Goal: Communication & Community: Answer question/provide support

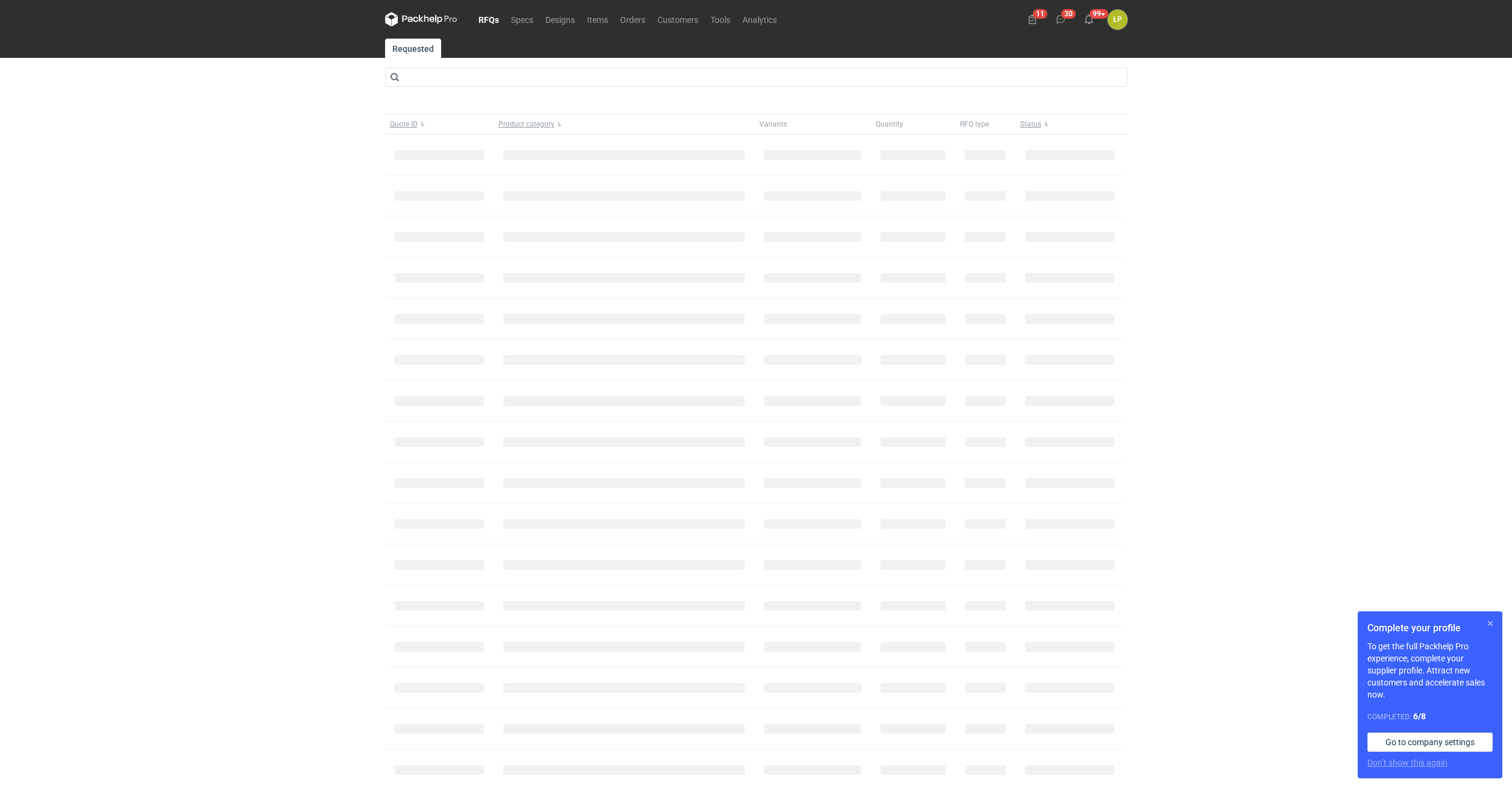
click at [1497, 625] on button "button" at bounding box center [1490, 623] width 15 height 15
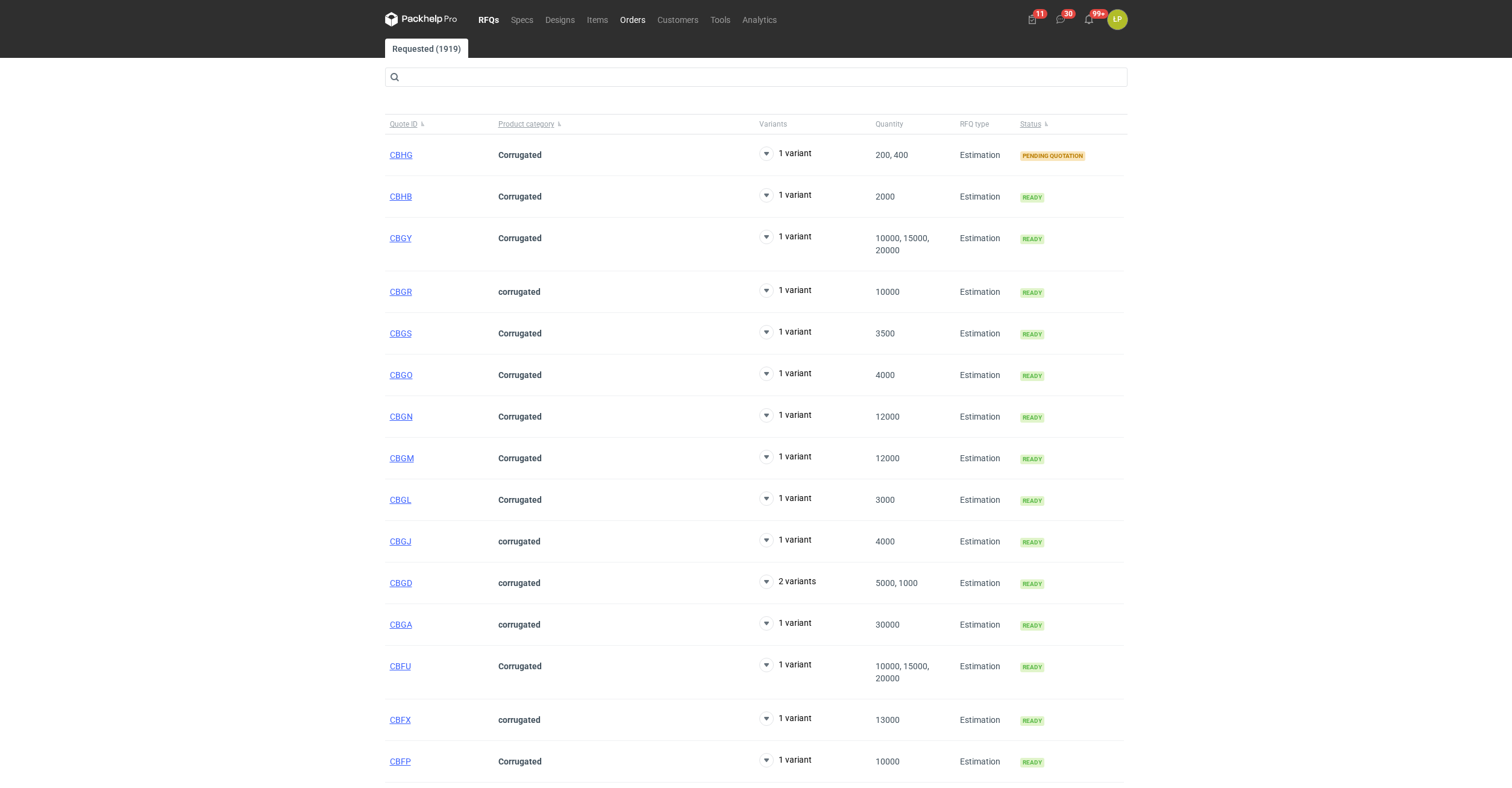
click at [618, 23] on link "Orders" at bounding box center [633, 19] width 38 height 15
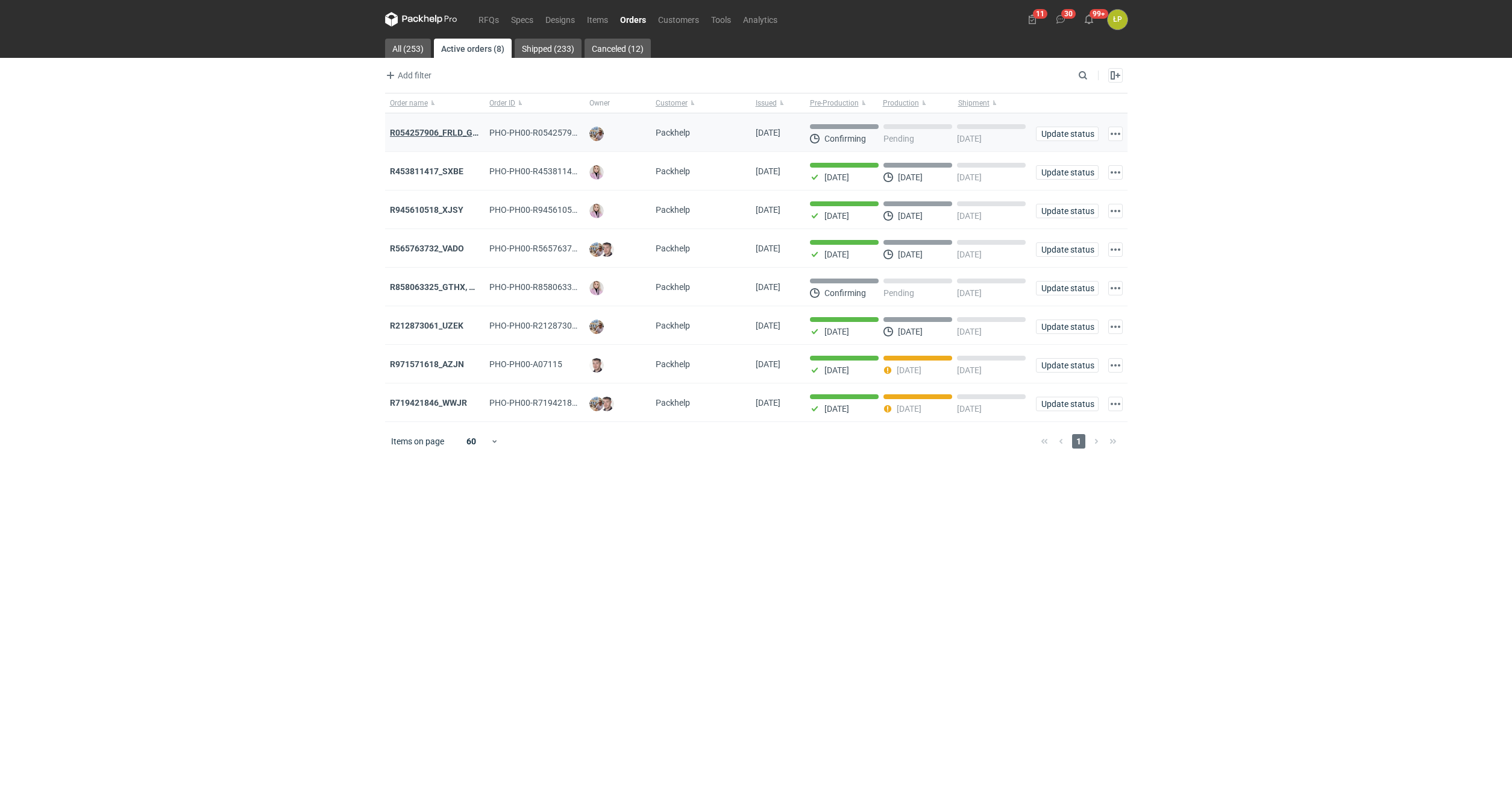
click at [450, 131] on strong "R054257906_FRLD_GMZJ_SABM" at bounding box center [453, 132] width 127 height 10
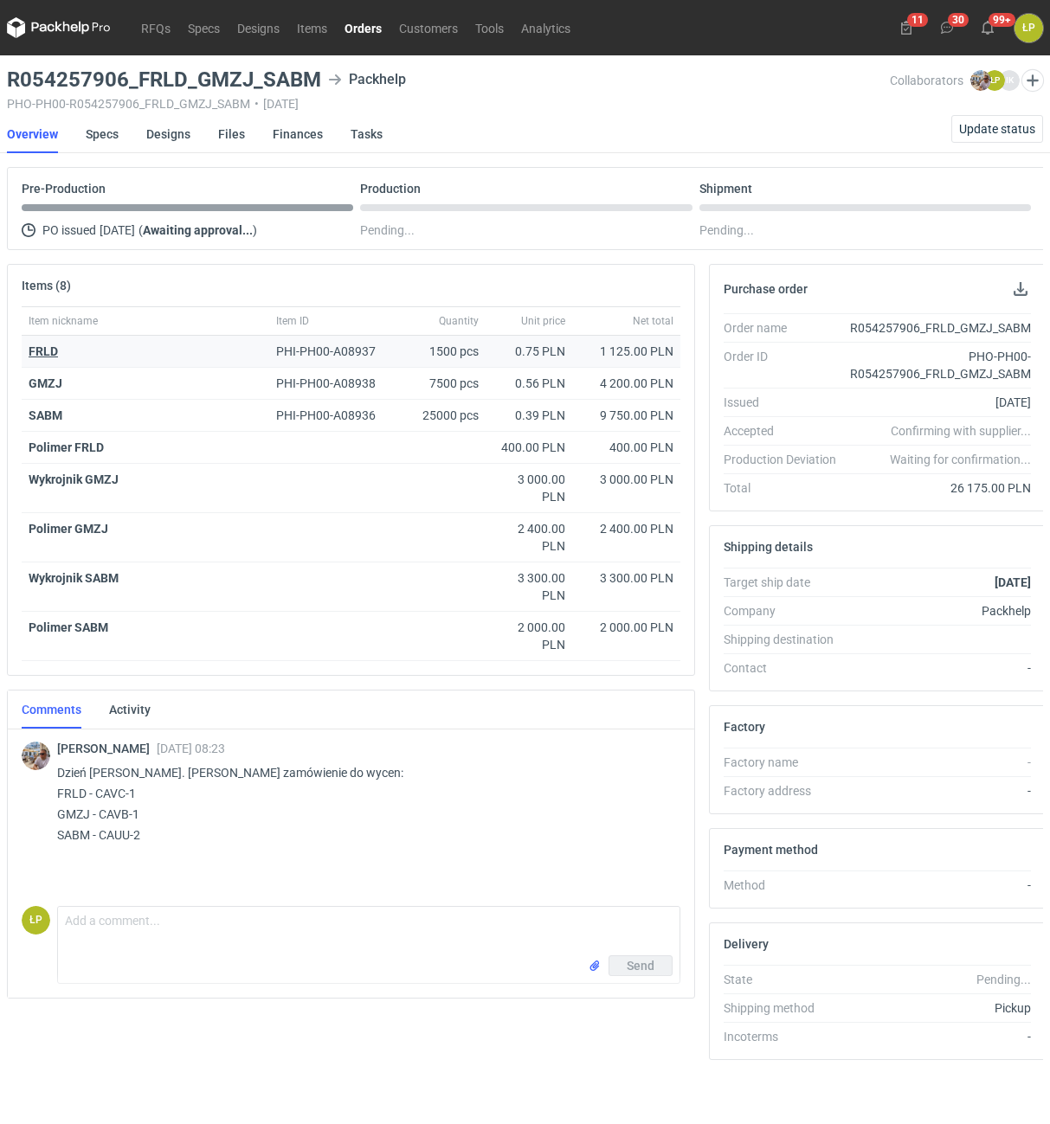
click at [49, 352] on strong "FRLD" at bounding box center [43, 351] width 29 height 14
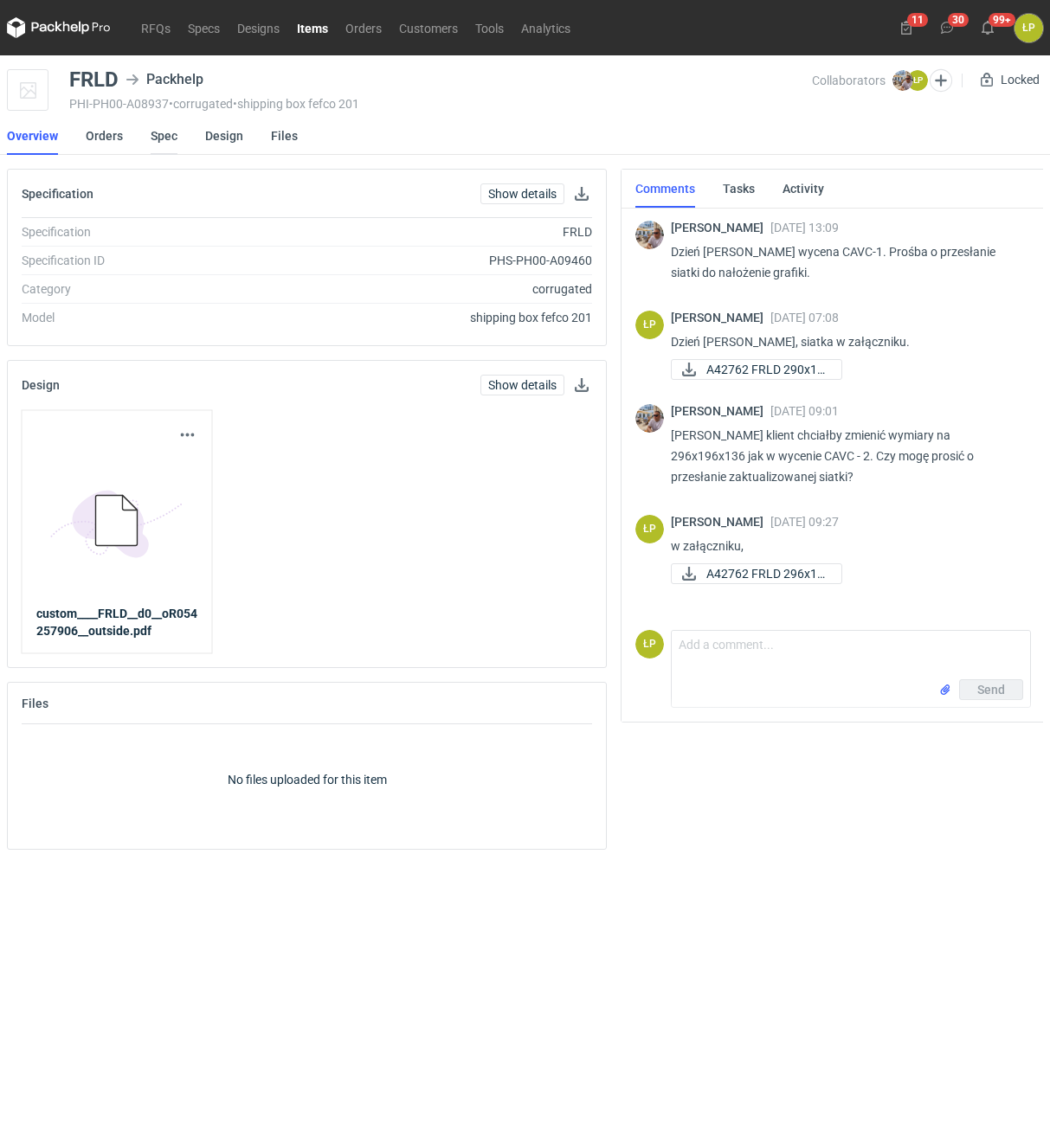
click at [154, 140] on link "Spec" at bounding box center [164, 136] width 27 height 38
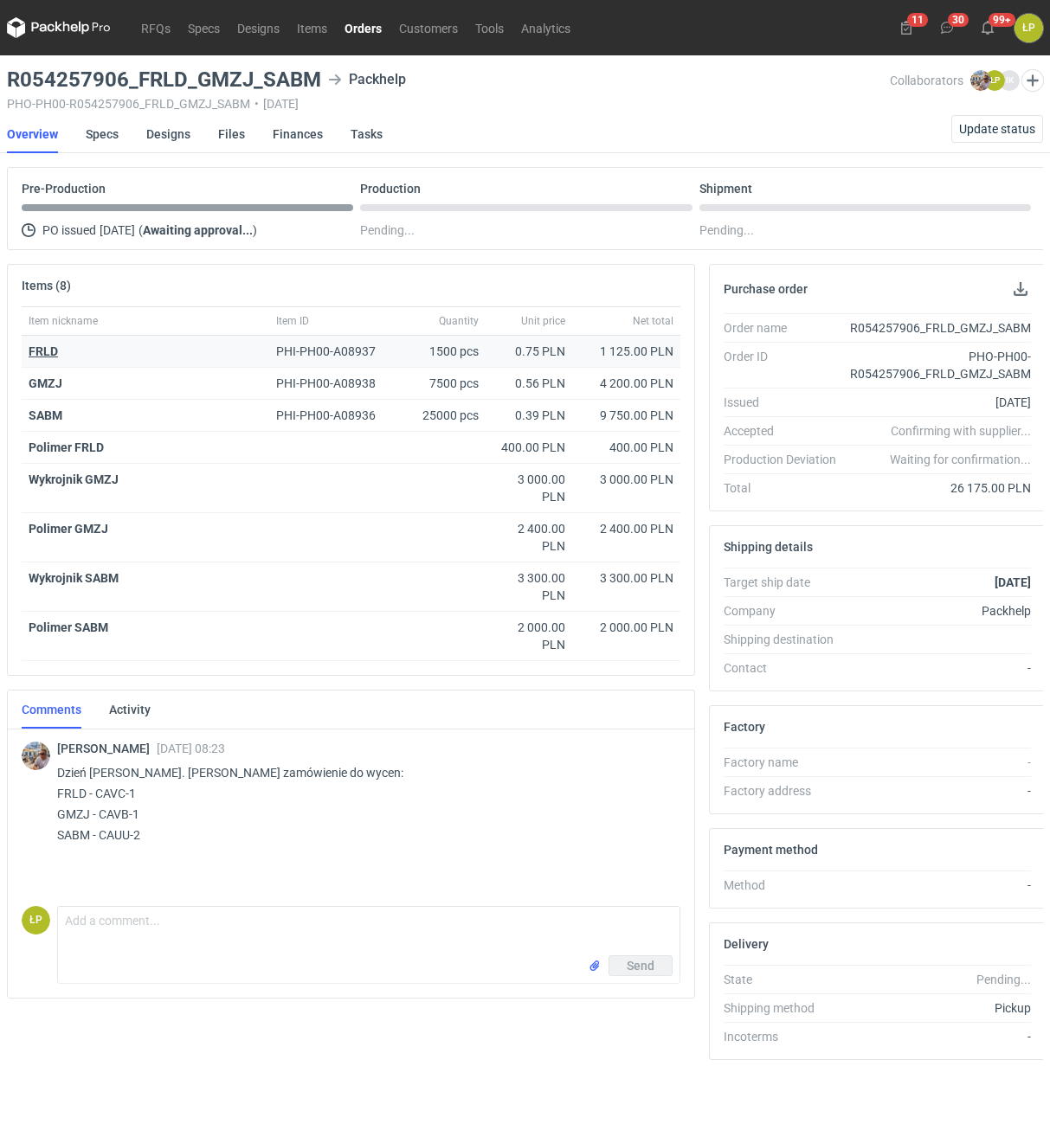
click at [48, 355] on strong "FRLD" at bounding box center [43, 351] width 29 height 14
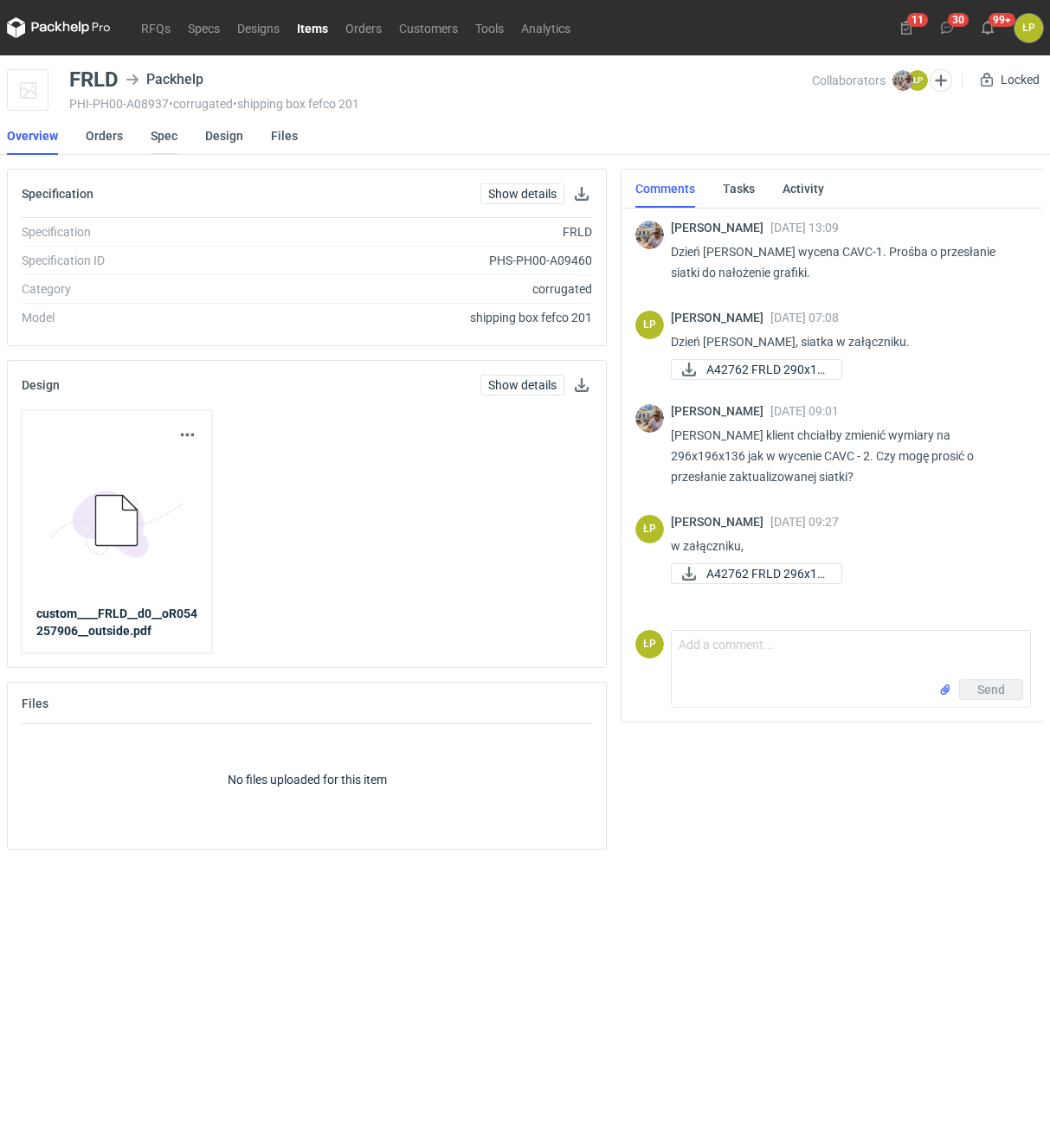
click at [156, 135] on link "Spec" at bounding box center [164, 136] width 27 height 38
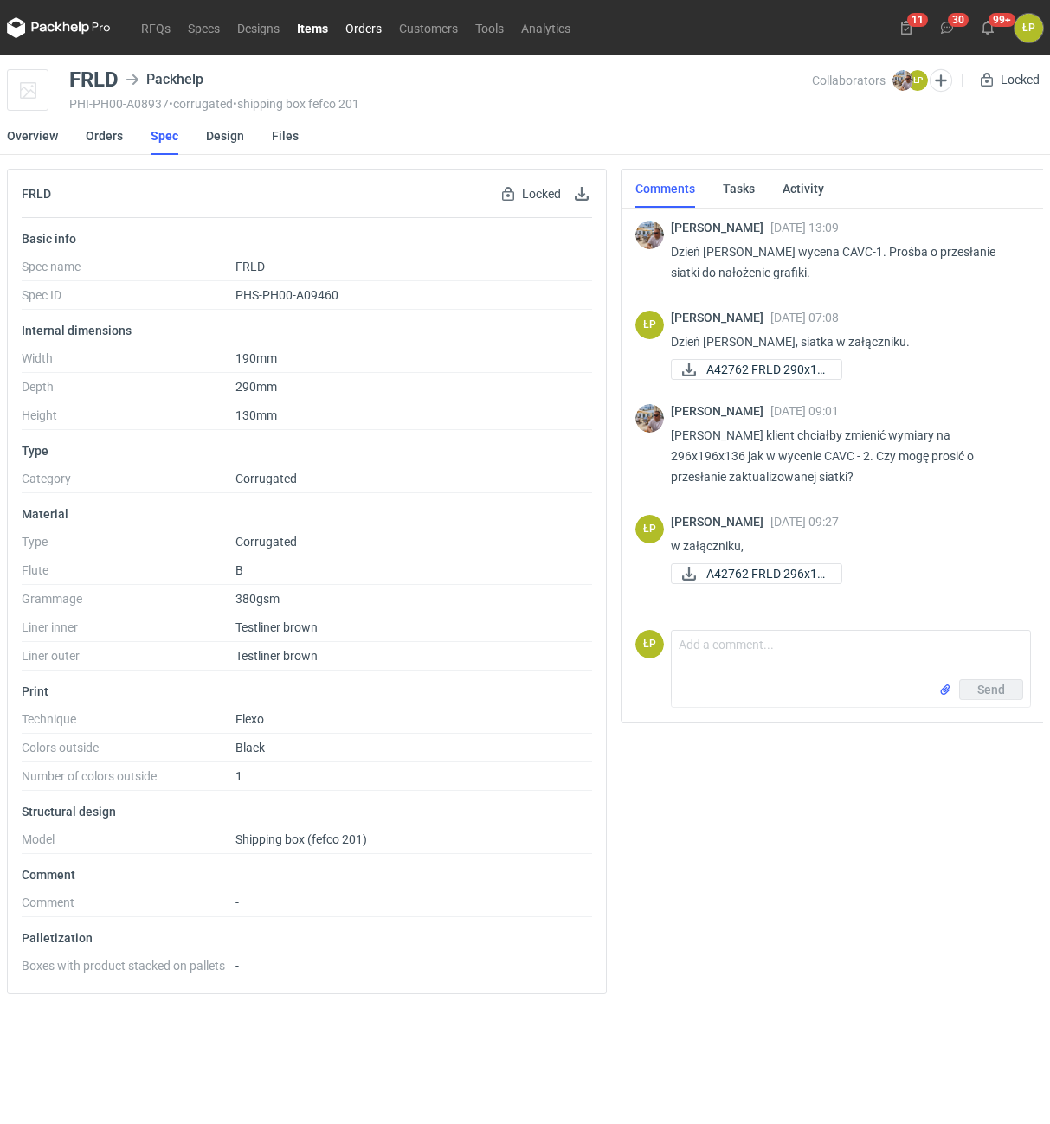
click at [358, 24] on link "Orders" at bounding box center [364, 27] width 54 height 21
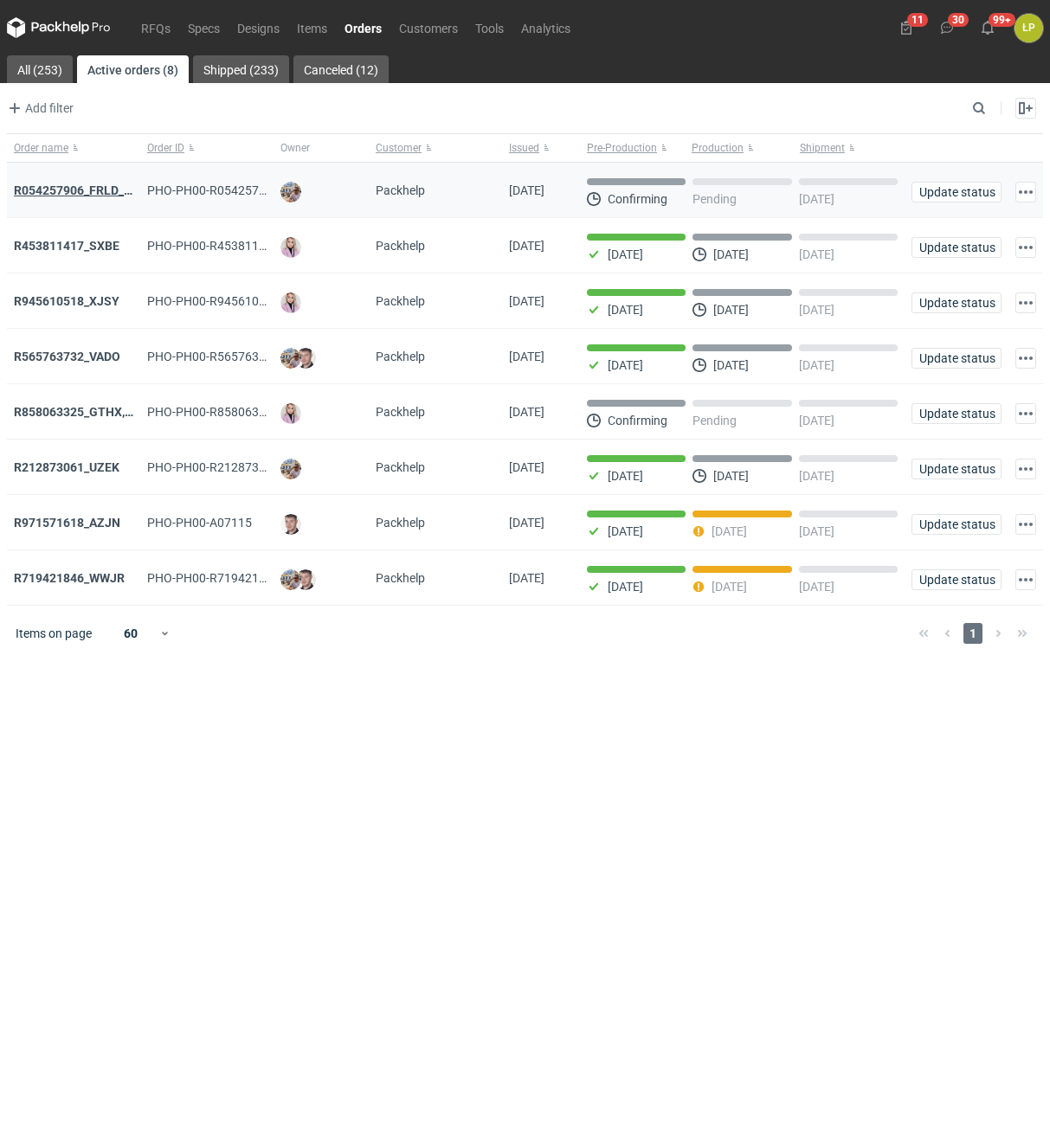
click at [95, 184] on strong "R054257906_FRLD_GMZJ_SABM" at bounding box center [105, 190] width 183 height 14
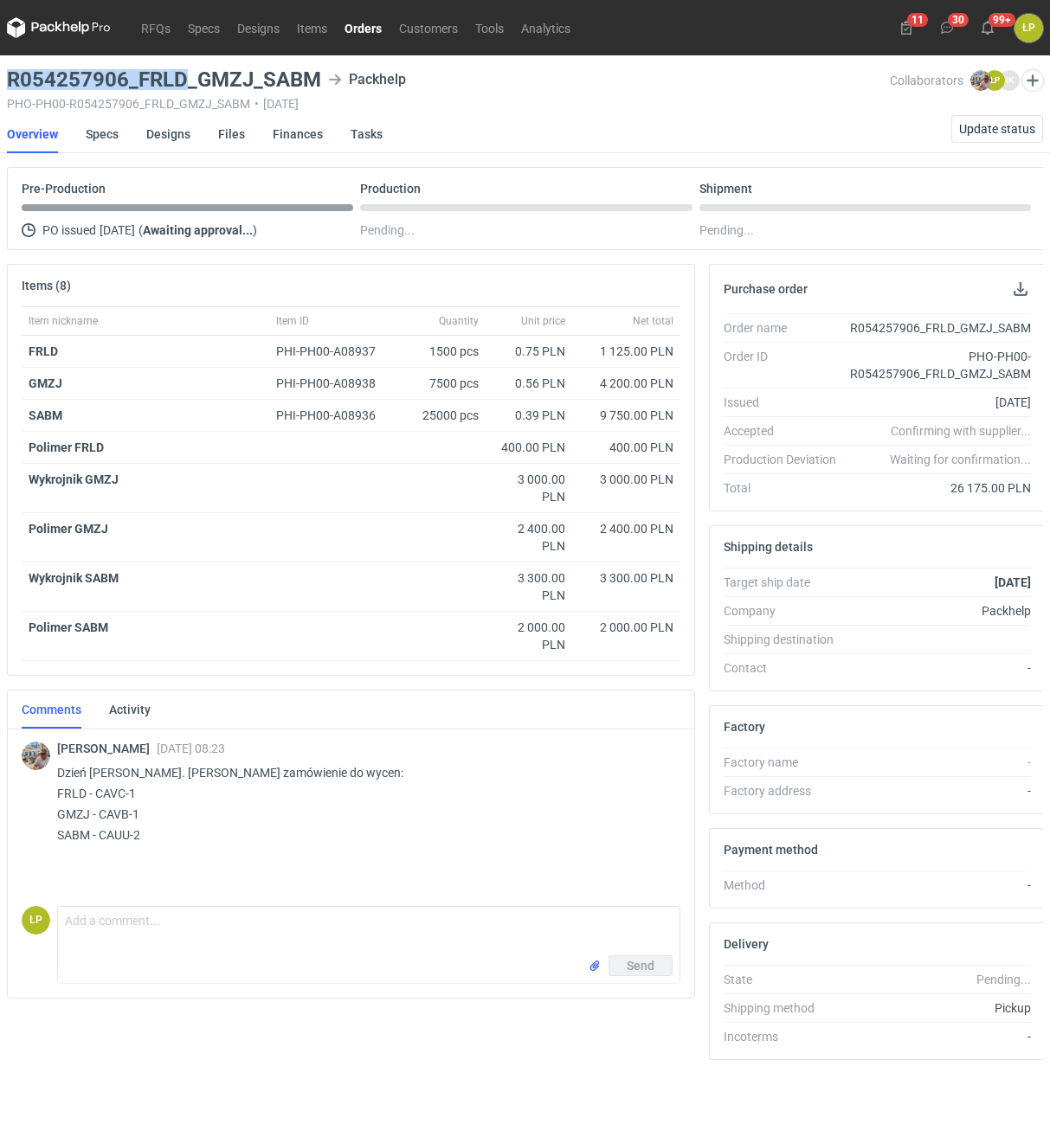
drag, startPoint x: 184, startPoint y: 80, endPoint x: 9, endPoint y: 81, distance: 175.7
click at [9, 81] on h3 "R054257906_FRLD_GMZJ_SABM" at bounding box center [164, 79] width 314 height 21
click at [187, 68] on main "R054257906_FRLD_GMZJ_SABM Packhelp PHO-PH00-R054257906_FRLD_GMZJ_SABM • 04/09/2…" at bounding box center [525, 592] width 1050 height 1074
drag, startPoint x: 185, startPoint y: 75, endPoint x: 12, endPoint y: 85, distance: 173.3
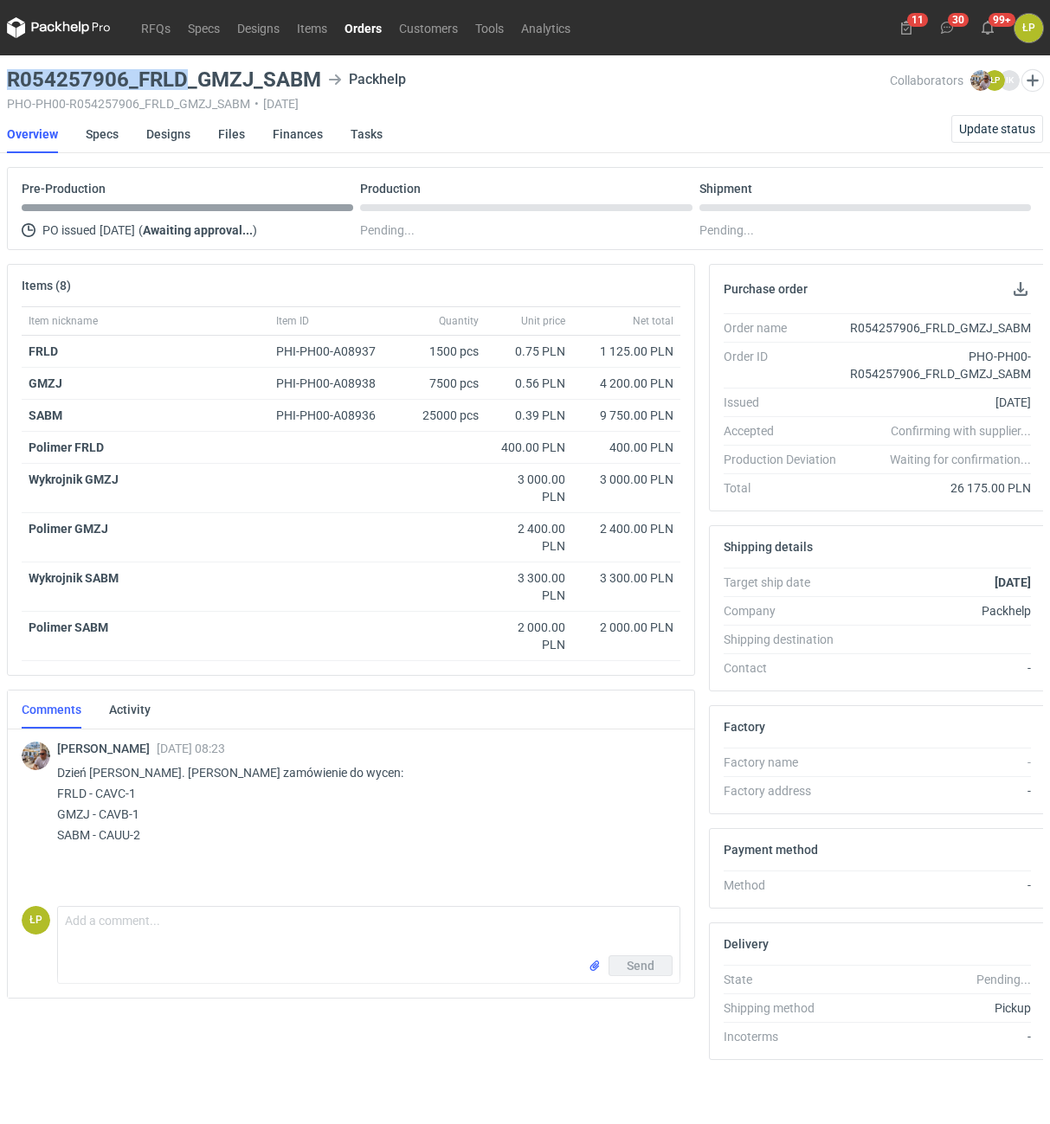
click at [12, 85] on h3 "R054257906_FRLD_GMZJ_SABM" at bounding box center [164, 79] width 314 height 21
copy h3 "R054257906_FRLD"
click at [50, 382] on strong "GMZJ" at bounding box center [46, 383] width 34 height 14
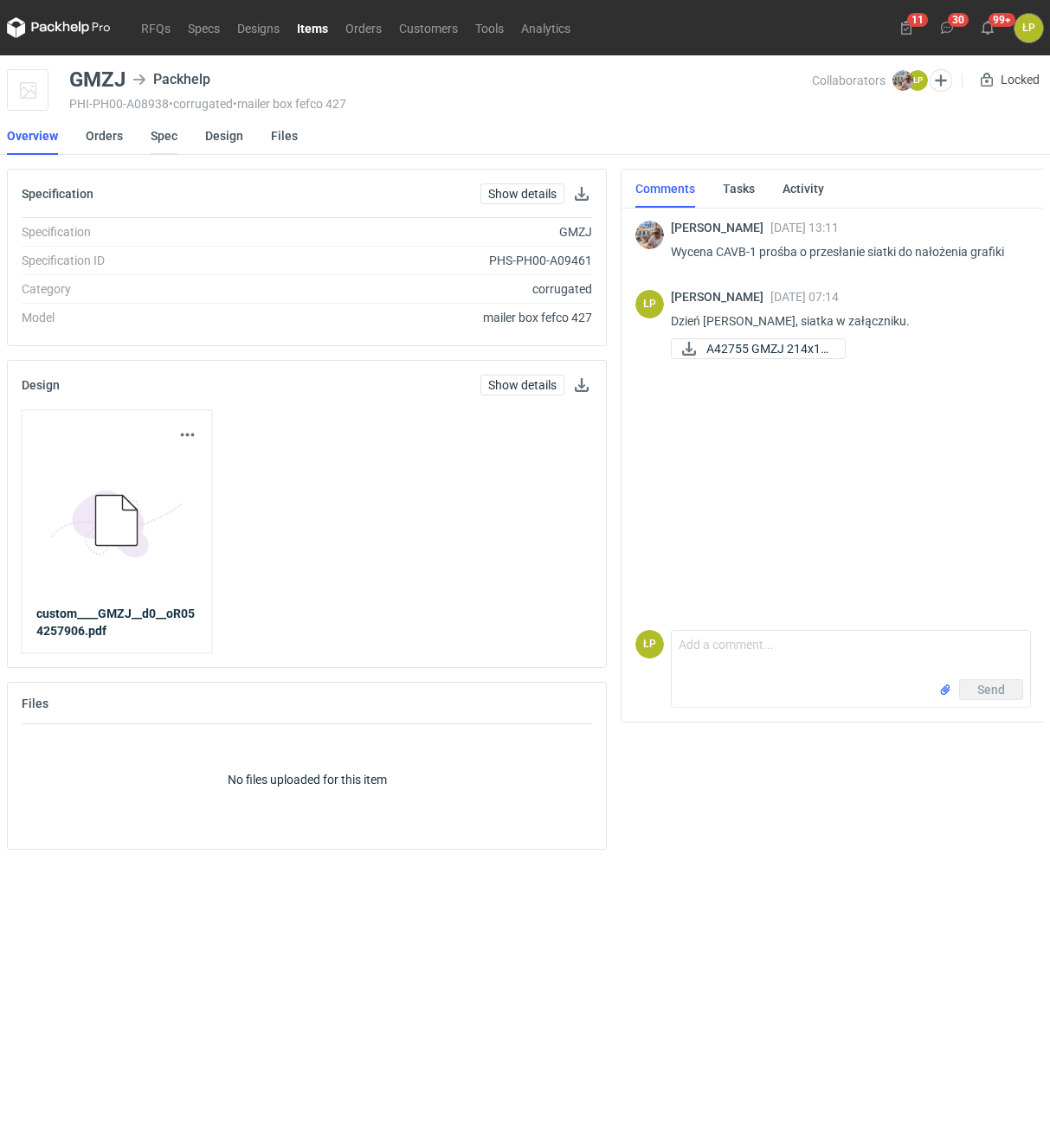
click at [161, 133] on link "Spec" at bounding box center [164, 136] width 27 height 38
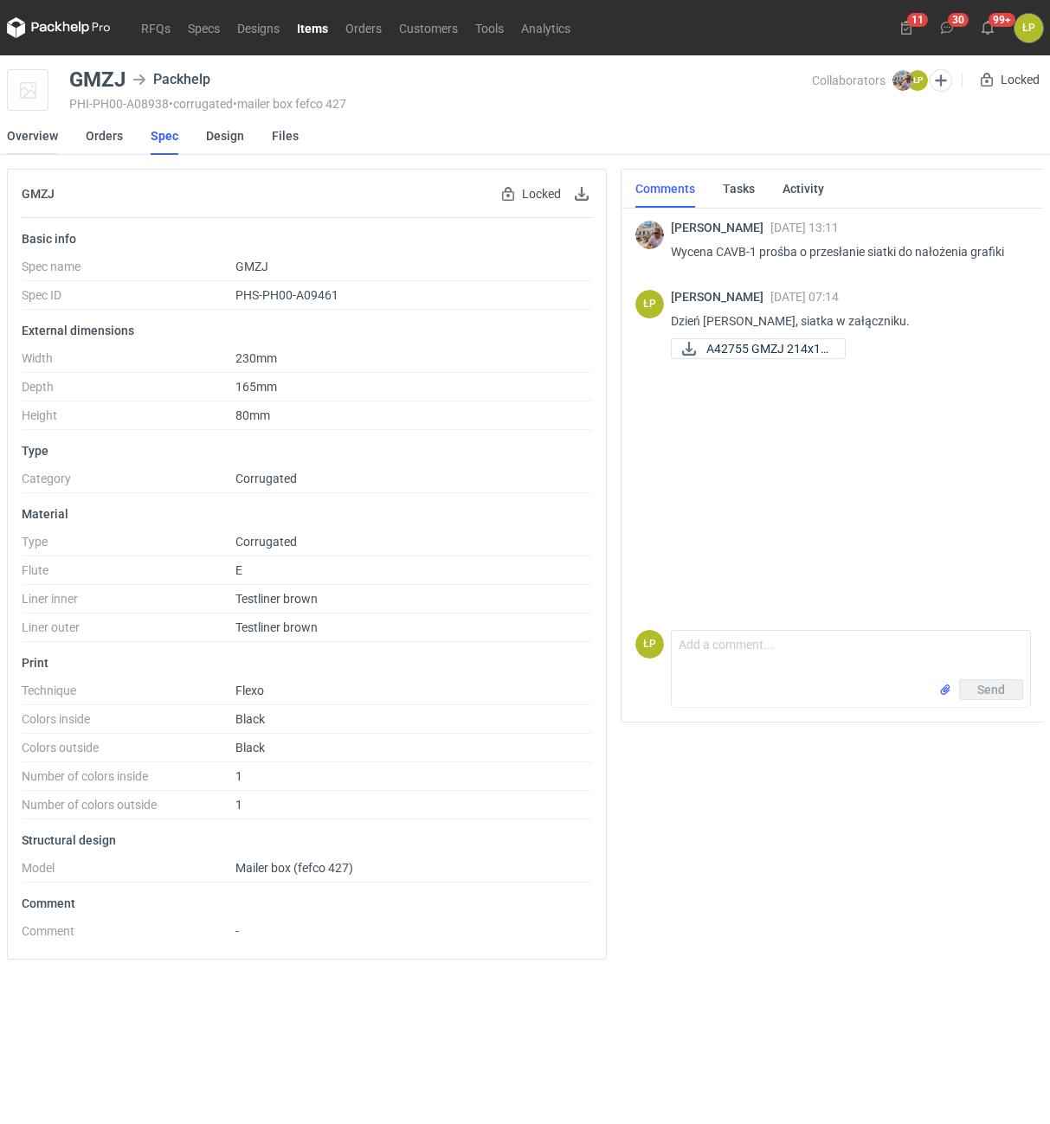
click at [44, 138] on link "Overview" at bounding box center [32, 136] width 51 height 38
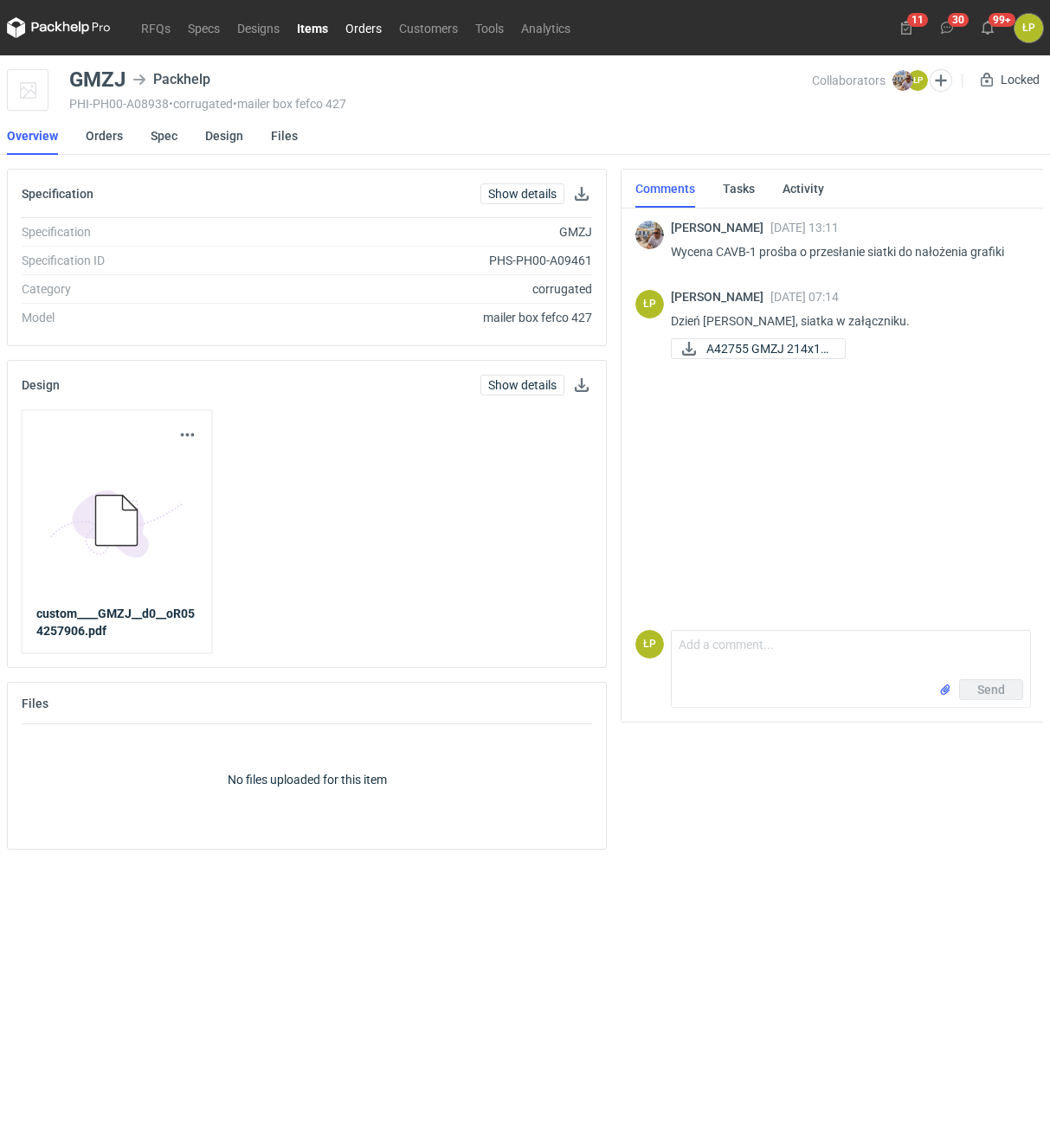
click at [370, 29] on link "Orders" at bounding box center [364, 27] width 54 height 21
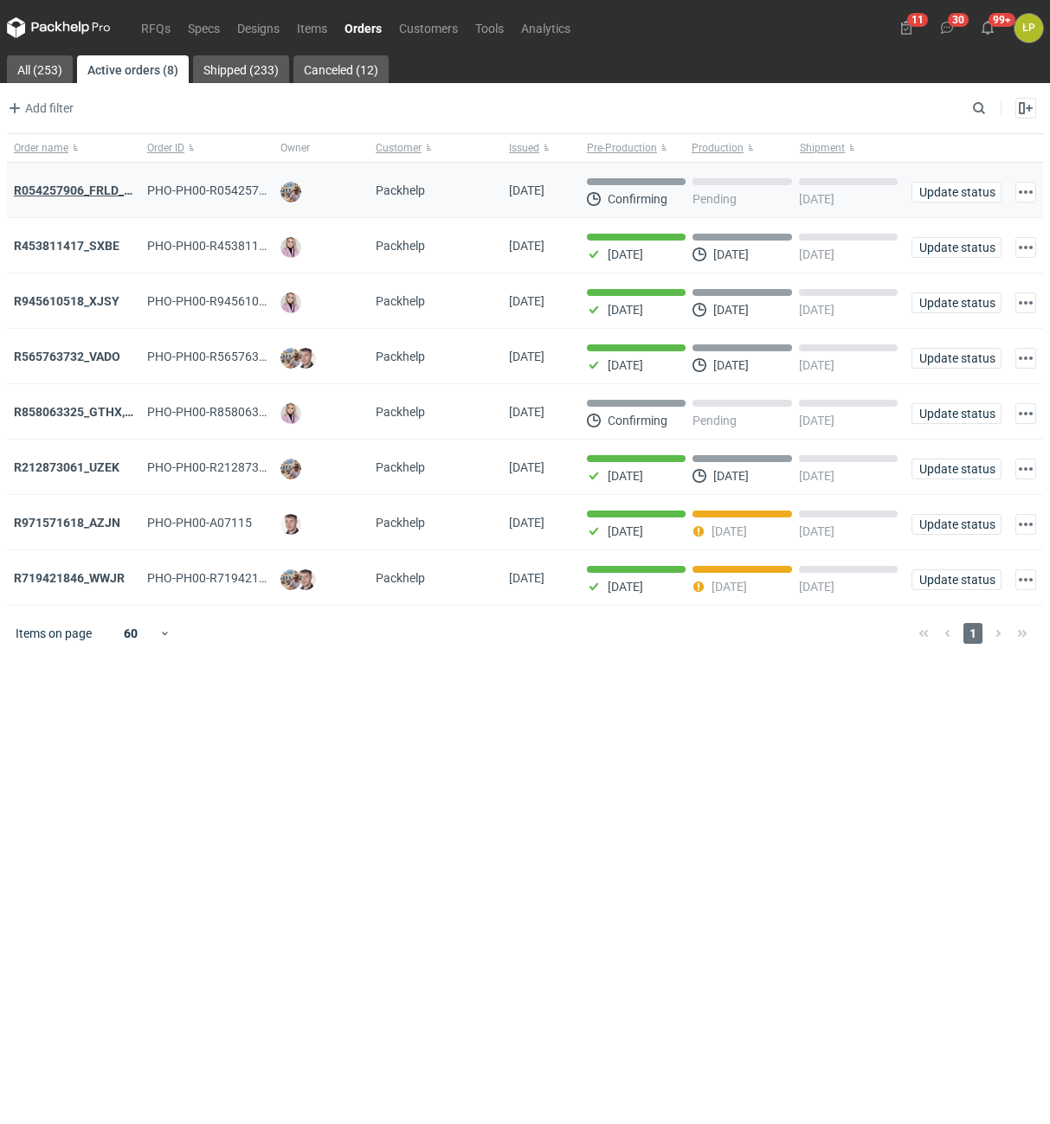
click at [66, 190] on strong "R054257906_FRLD_GMZJ_SABM" at bounding box center [105, 190] width 183 height 14
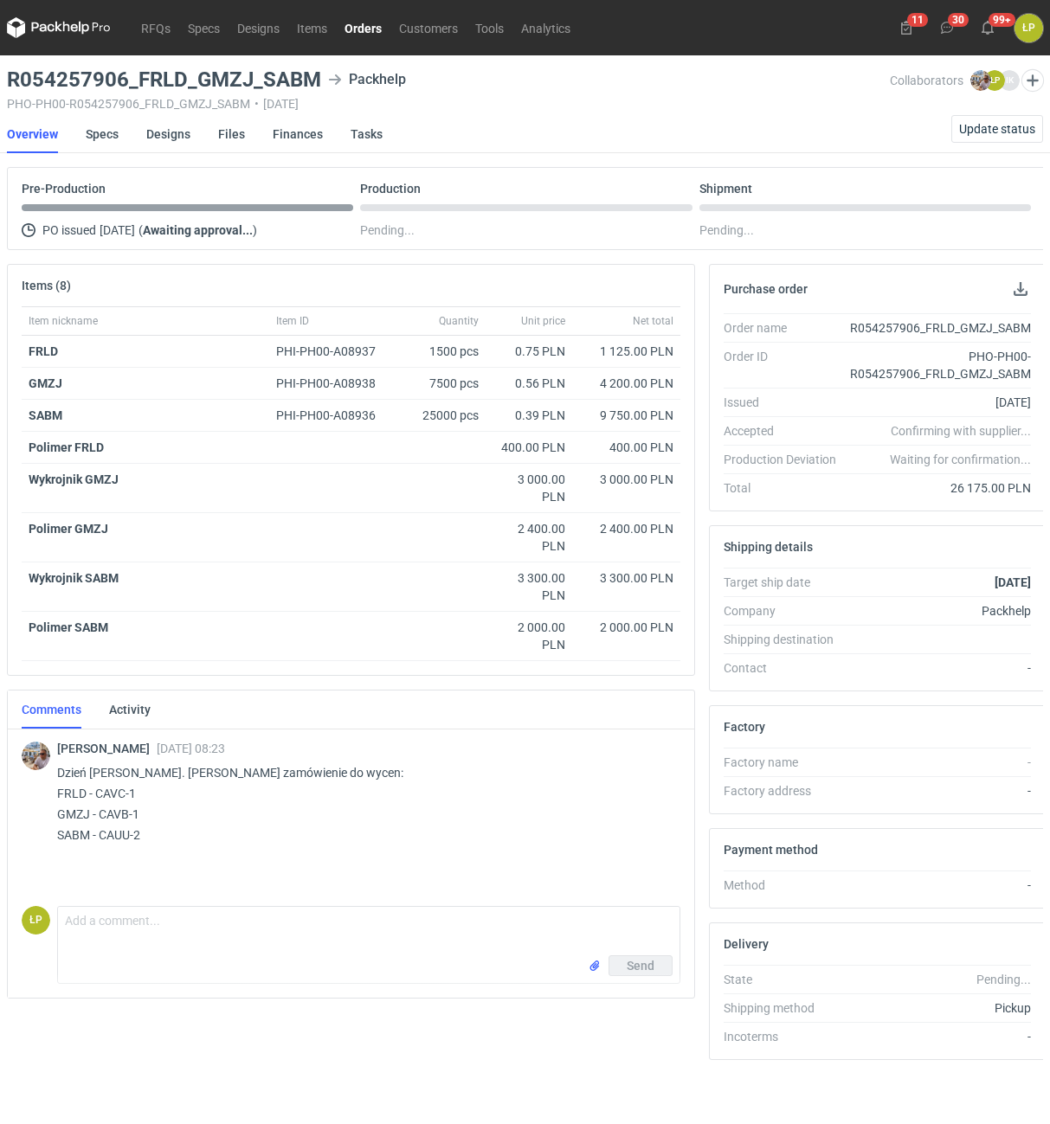
click at [241, 86] on h3 "R054257906_FRLD_GMZJ_SABM" at bounding box center [164, 79] width 314 height 21
drag, startPoint x: 251, startPoint y: 82, endPoint x: 12, endPoint y: 93, distance: 239.1
click at [12, 90] on h3 "R054257906_FRLD_GMZJ_SABM" at bounding box center [164, 79] width 314 height 21
copy h3 "R054257906_FRLD_GMZJ"
click at [51, 417] on strong "SABM" at bounding box center [46, 415] width 34 height 14
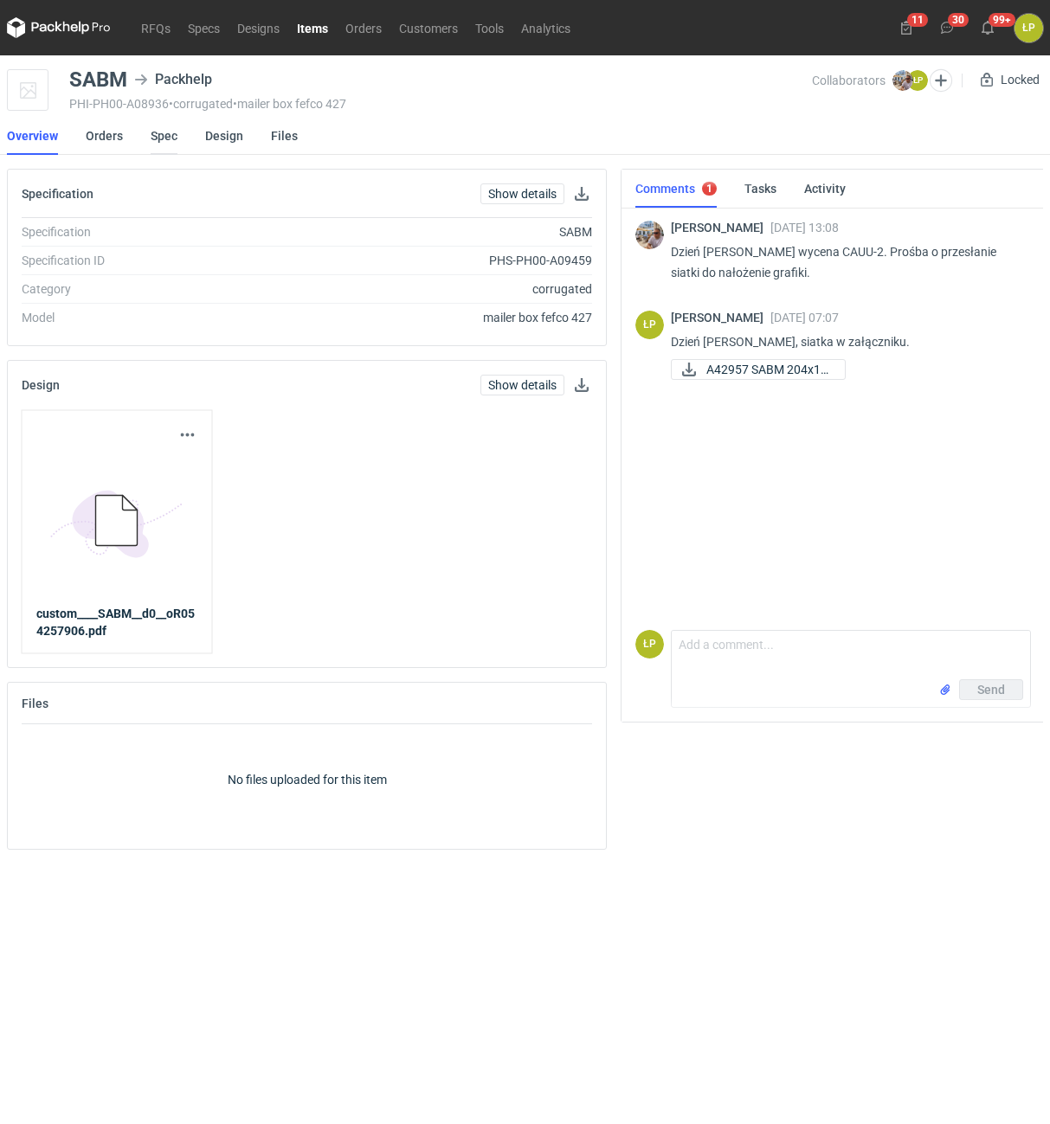
click at [164, 139] on link "Spec" at bounding box center [164, 136] width 27 height 38
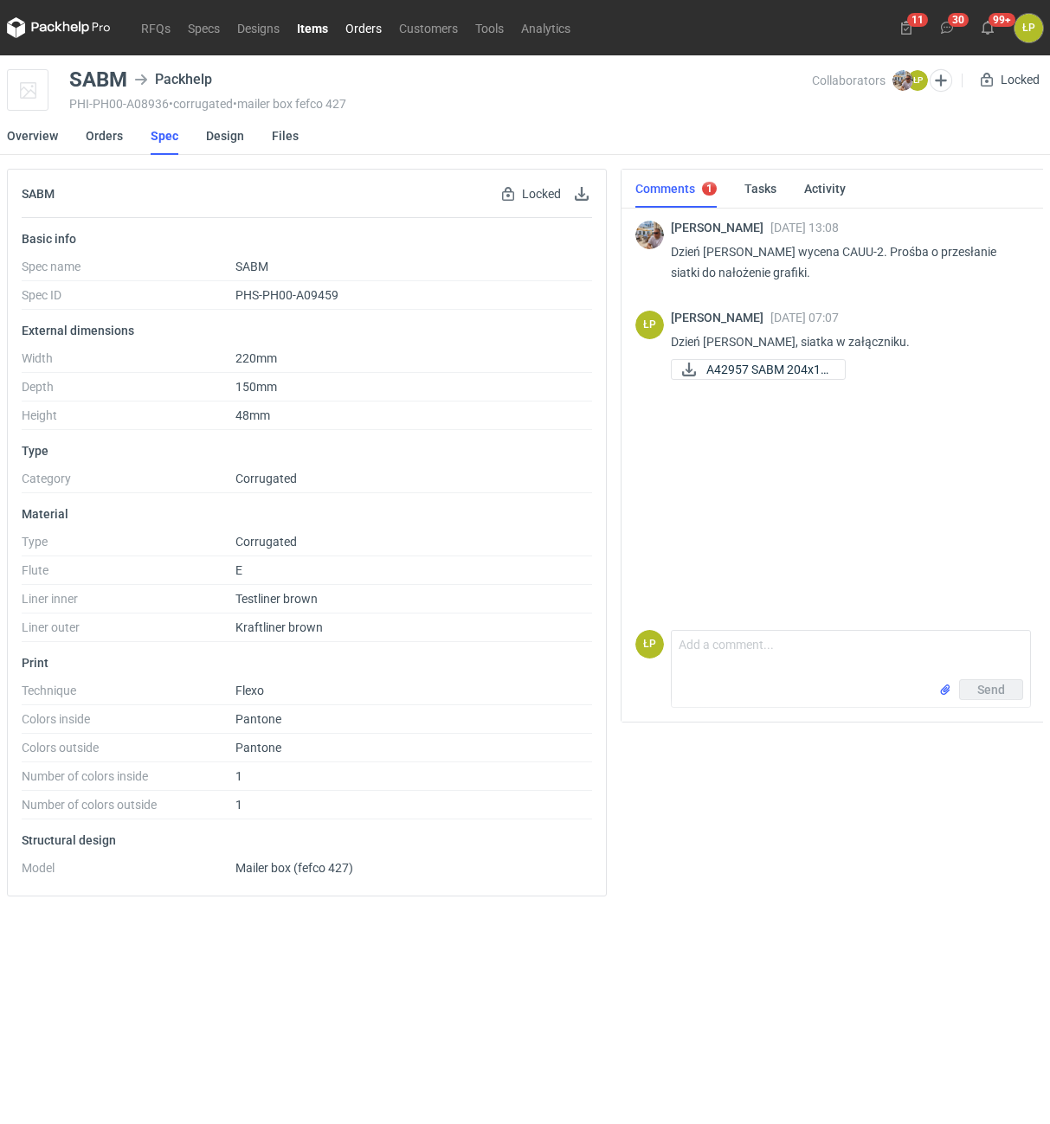
click at [367, 30] on link "Orders" at bounding box center [364, 27] width 54 height 21
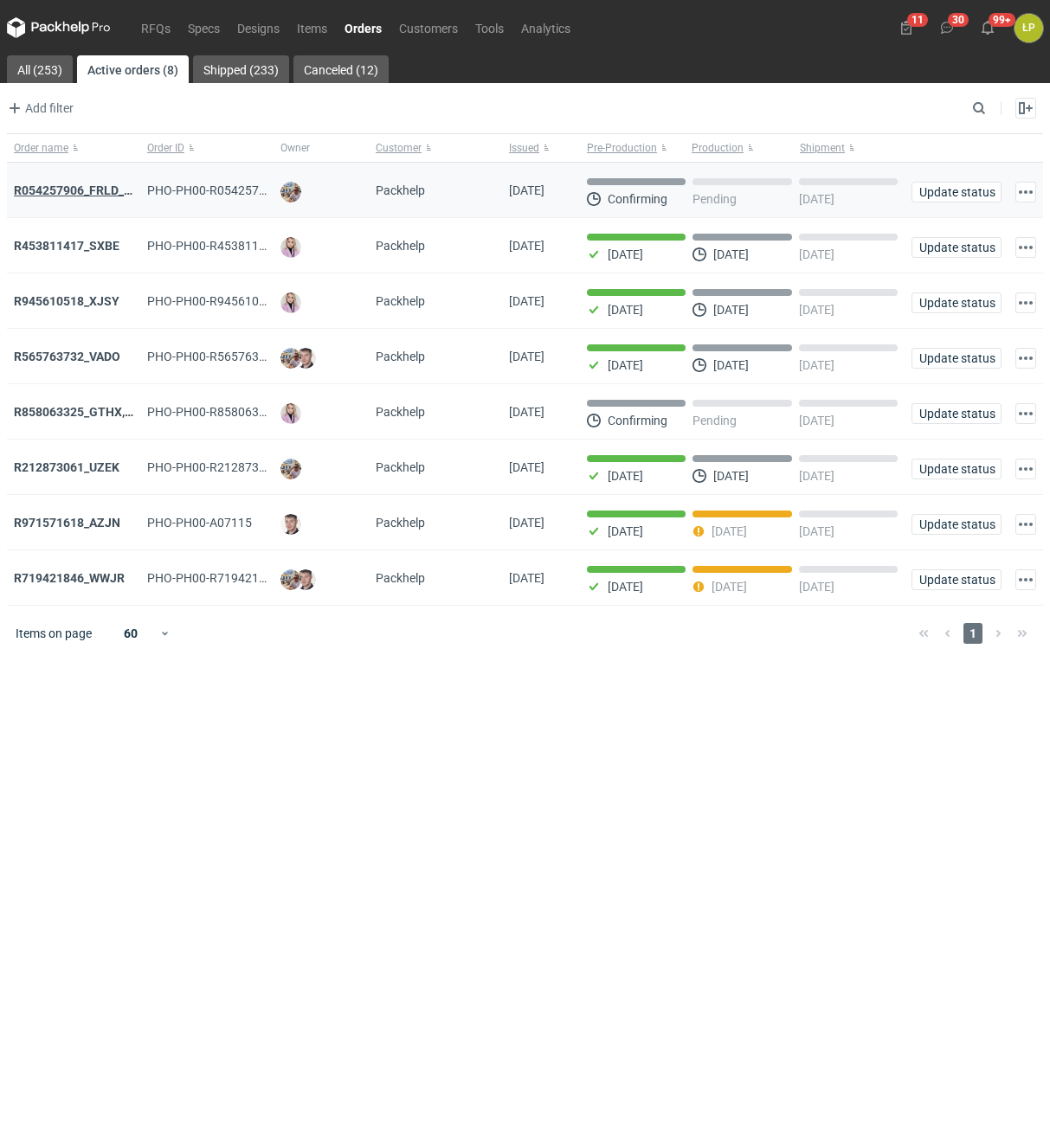
click at [88, 192] on strong "R054257906_FRLD_GMZJ_SABM" at bounding box center [105, 190] width 183 height 14
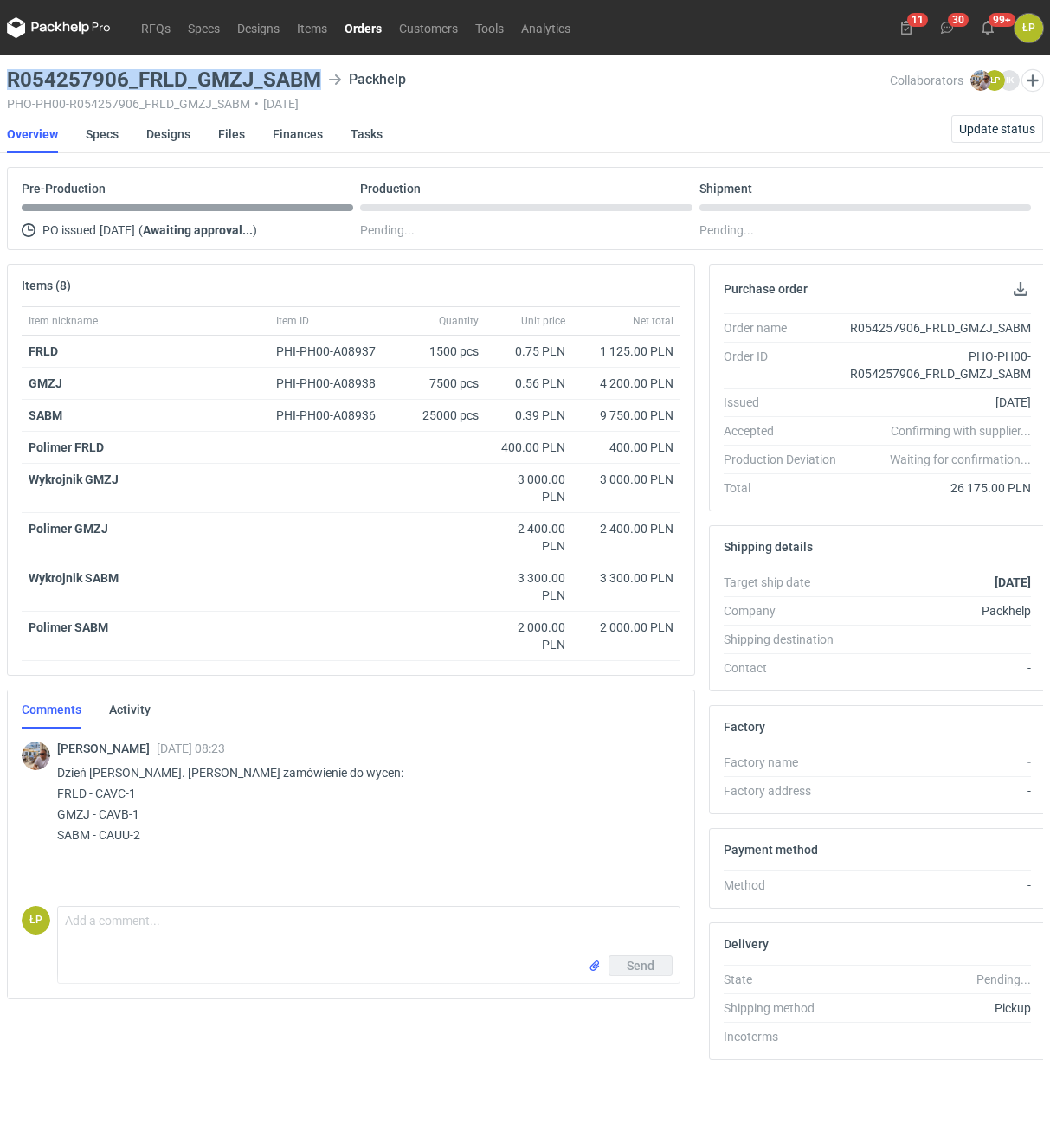
drag, startPoint x: 320, startPoint y: 87, endPoint x: 8, endPoint y: 84, distance: 312.4
click at [8, 84] on div "R054257906_FRLD_GMZJ_SABM Packhelp" at bounding box center [448, 79] width 883 height 21
copy h3 "R054257906_FRLD_GMZJ_SABM"
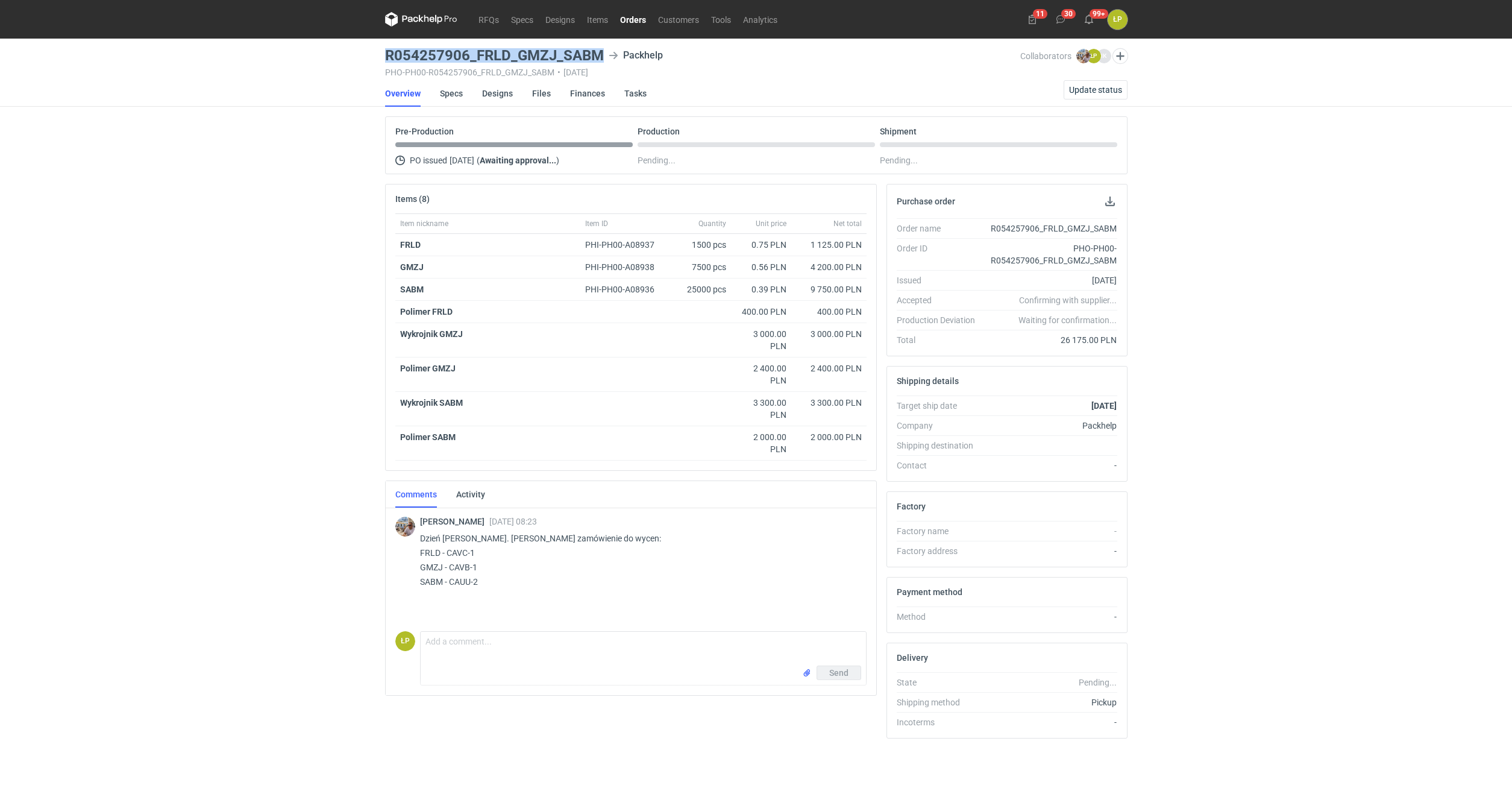
click at [621, 22] on link "Orders" at bounding box center [633, 19] width 38 height 15
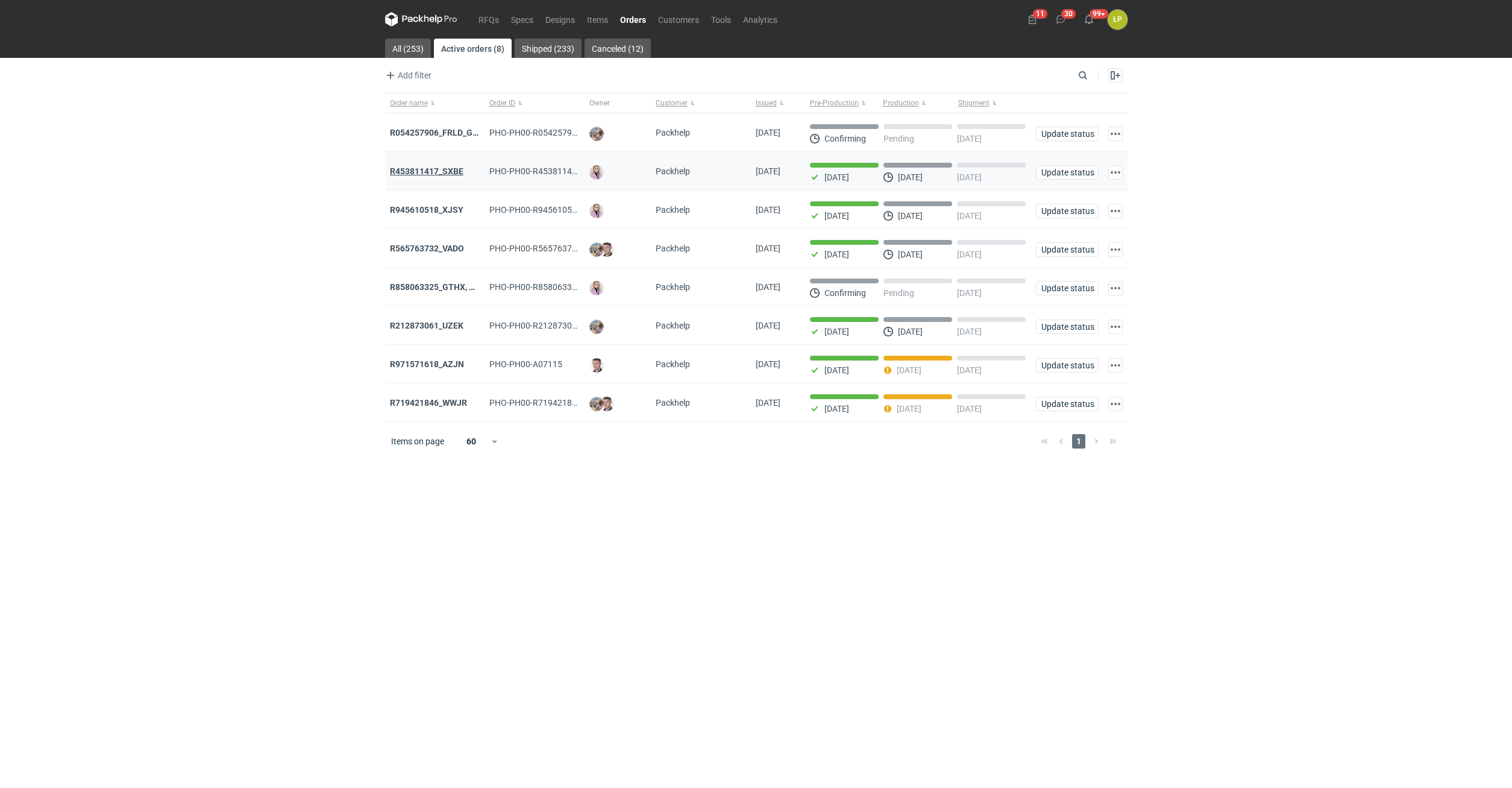
click at [451, 168] on strong "R453811417_SXBE" at bounding box center [427, 171] width 74 height 10
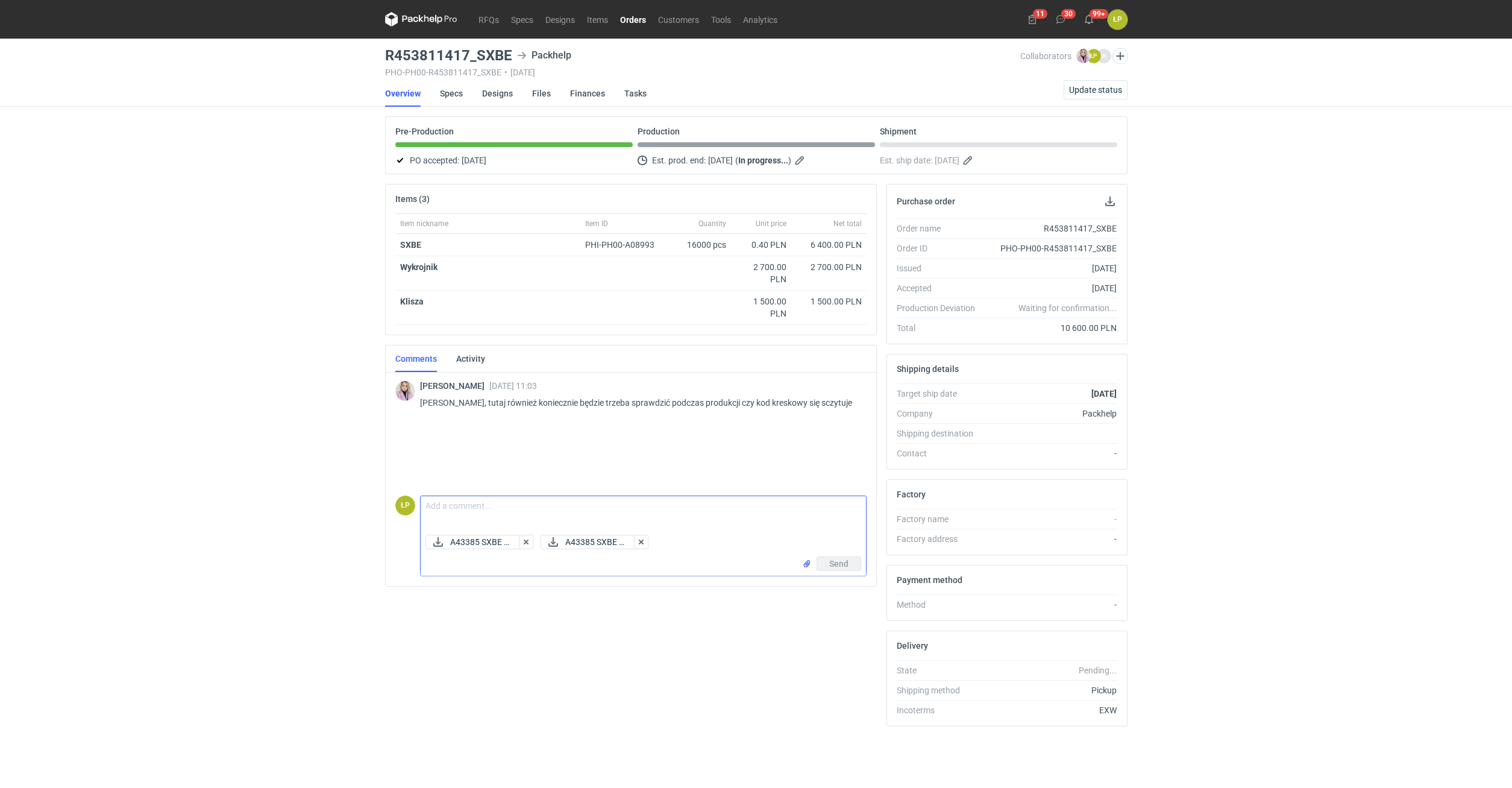
click at [551, 500] on textarea "Comment message" at bounding box center [644, 513] width 446 height 33
paste textarea "Mala zmiana. Ze względu na skład wykrojnika nadruk ukośnej kreski skończy się 2…"
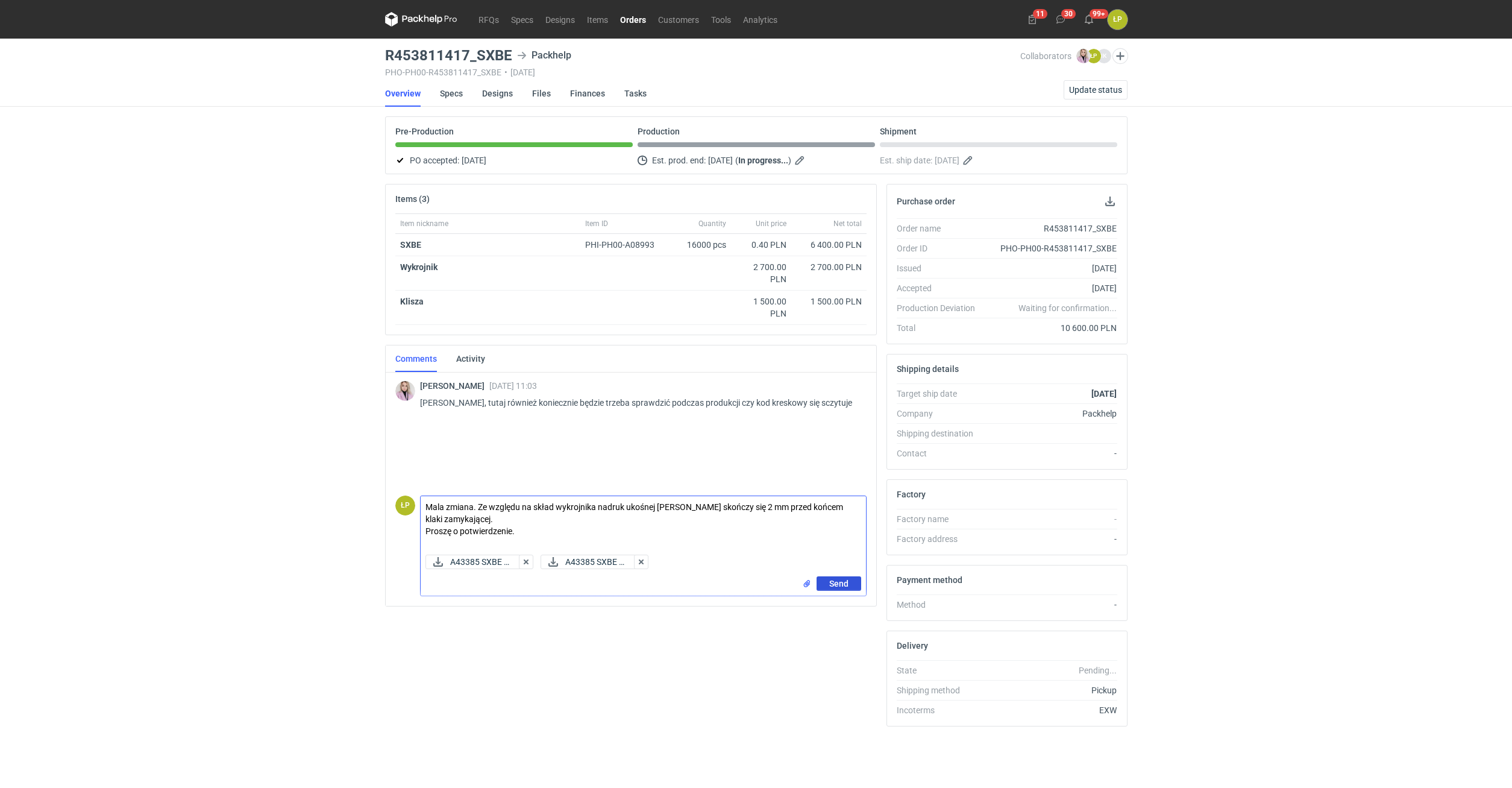
type textarea "Mala zmiana. Ze względu na skład wykrojnika nadruk ukośnej kreski skończy się 2…"
click at [852, 580] on button "Send" at bounding box center [839, 583] width 45 height 15
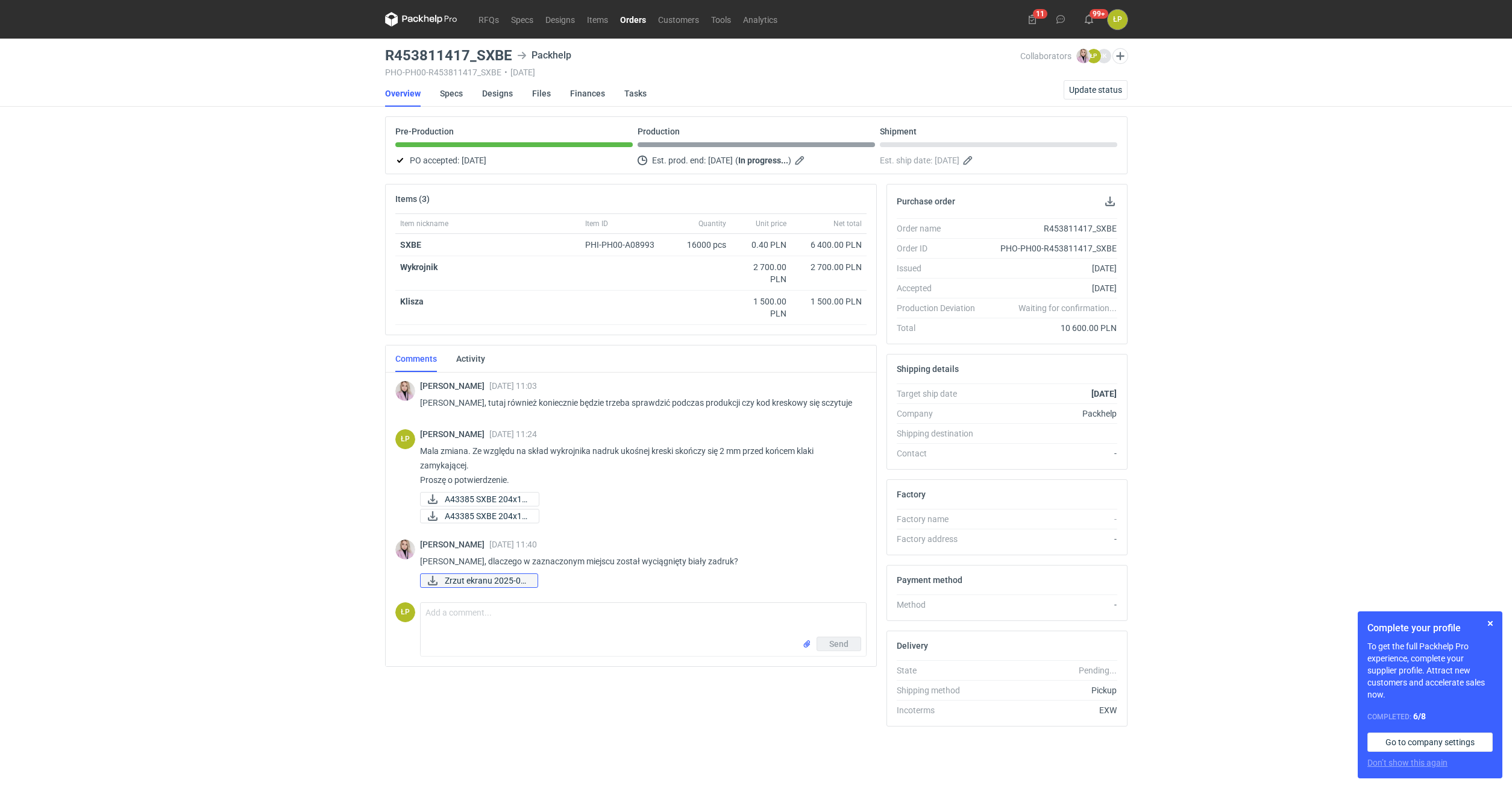
click at [508, 582] on span "Zrzut ekranu 2025-09..." at bounding box center [486, 580] width 83 height 13
drag, startPoint x: 742, startPoint y: 557, endPoint x: 400, endPoint y: 561, distance: 342.0
click at [400, 561] on div "Klaudia Wiśniewska 04 Sep 2025 11:40 Panie Łukaszu, dlaczego w zaznaczonym miej…" at bounding box center [631, 564] width 471 height 65
click at [400, 561] on div at bounding box center [405, 551] width 20 height 23
drag, startPoint x: 727, startPoint y: 559, endPoint x: 417, endPoint y: 554, distance: 310.0
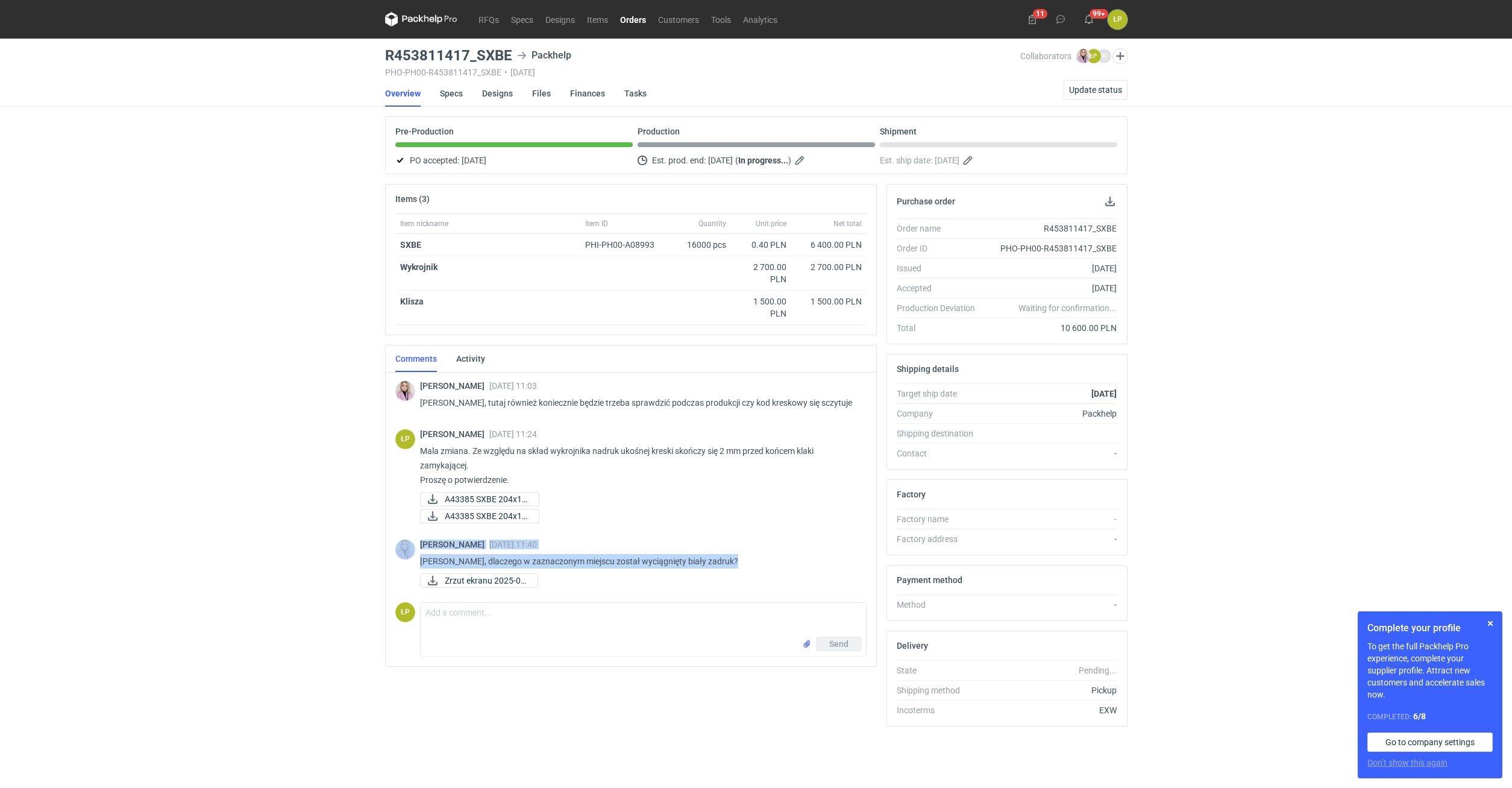
click at [417, 554] on div "Klaudia Wiśniewska 04 Sep 2025 11:40 Panie Łukaszu, dlaczego w zaznaczonym miej…" at bounding box center [631, 564] width 471 height 65
copy div "Klaudia Wiśniewska 04 Sep 2025 11:40 Panie Łukaszu, dlaczego w zaznaczonym miej…"
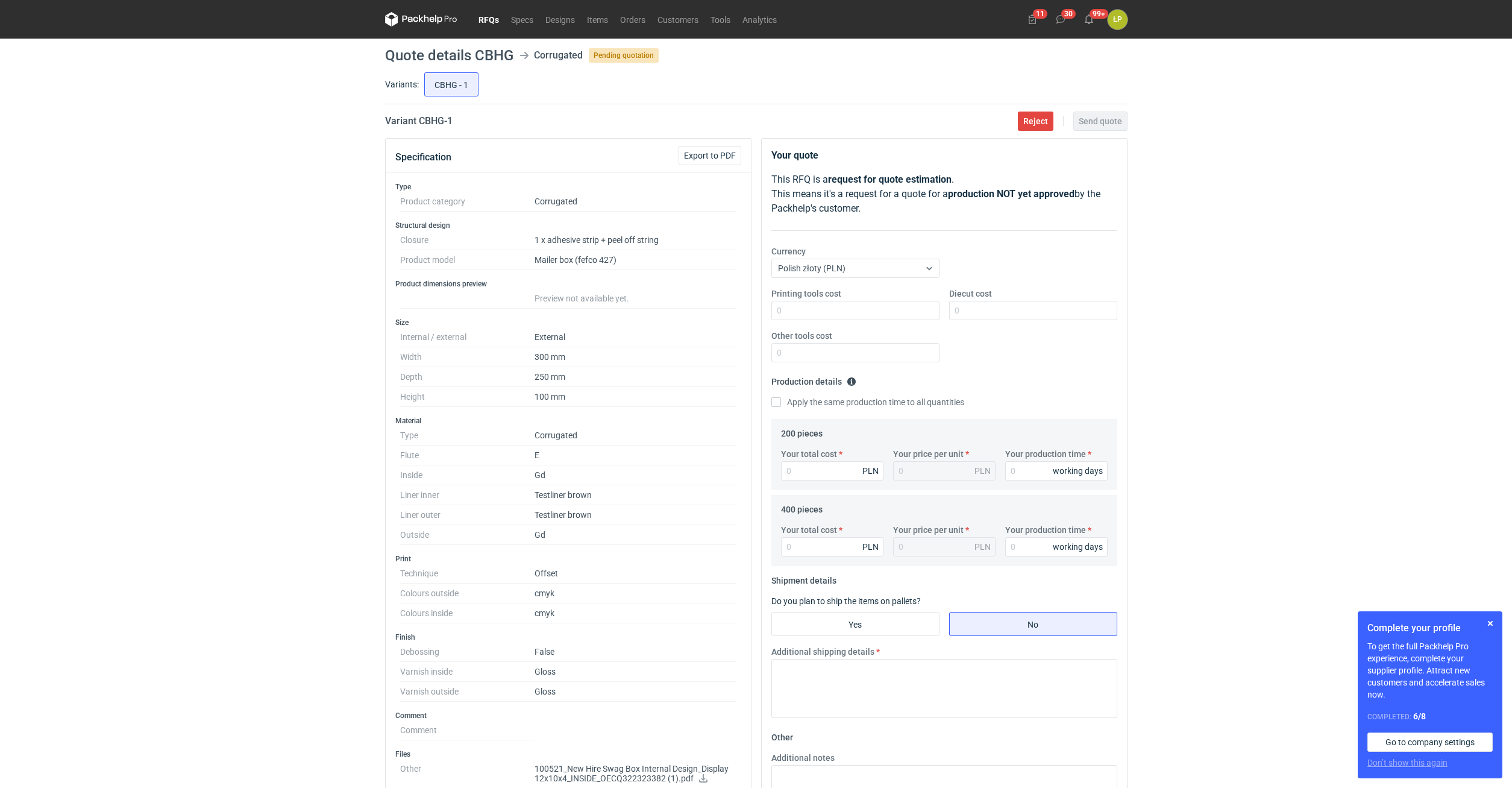
click at [1502, 623] on div "RFQs Specs Designs Items Orders Customers Tools Analytics 11 30 99+ ŁP Łukasz P…" at bounding box center [756, 394] width 1512 height 788
click at [1497, 623] on button "button" at bounding box center [1490, 623] width 15 height 15
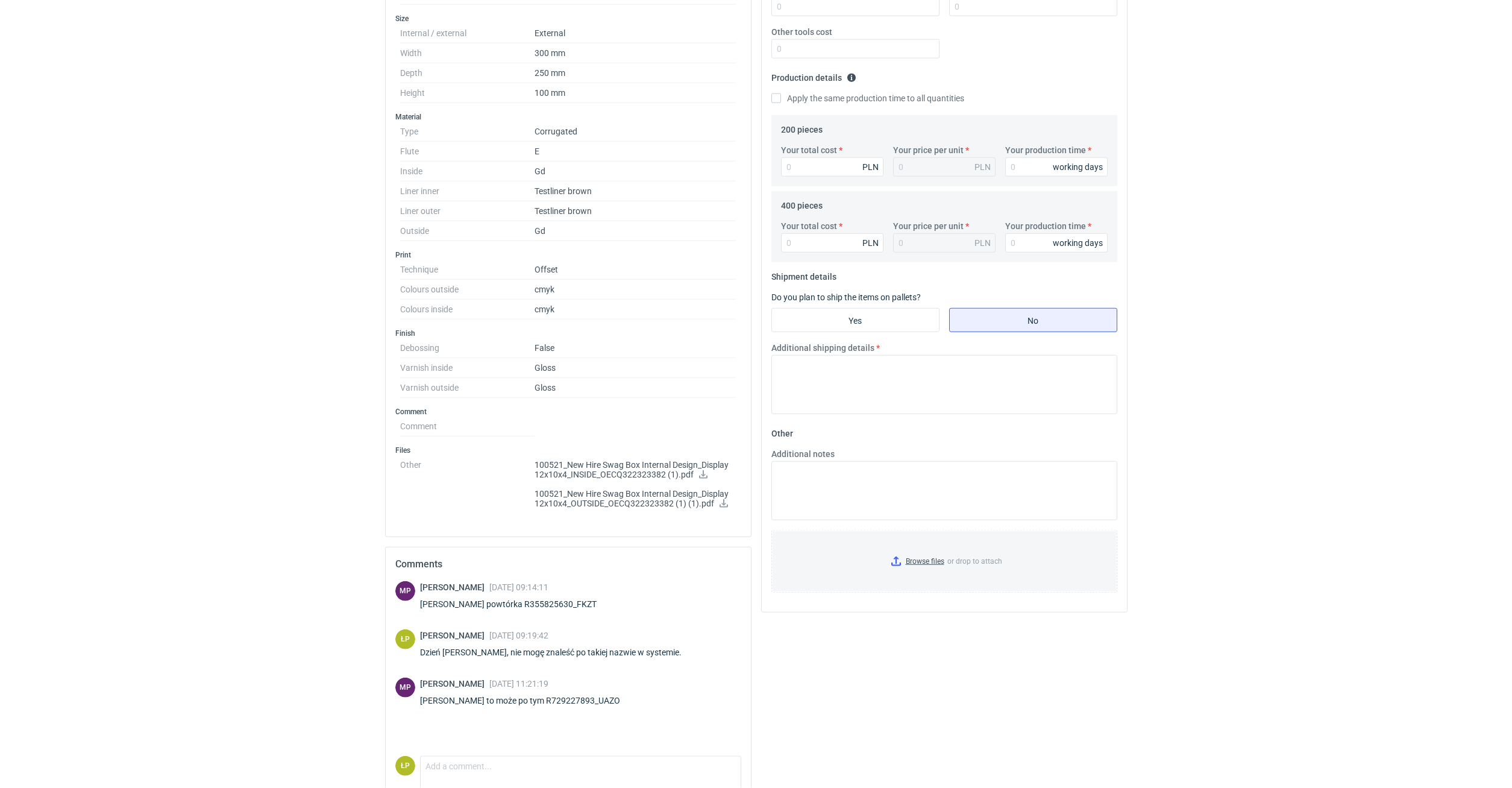
scroll to position [307, 0]
click at [611, 696] on div "Panie Łukaszu to może po tym R729227893_UAZO" at bounding box center [527, 697] width 215 height 12
copy div "R729227893_UAZO"
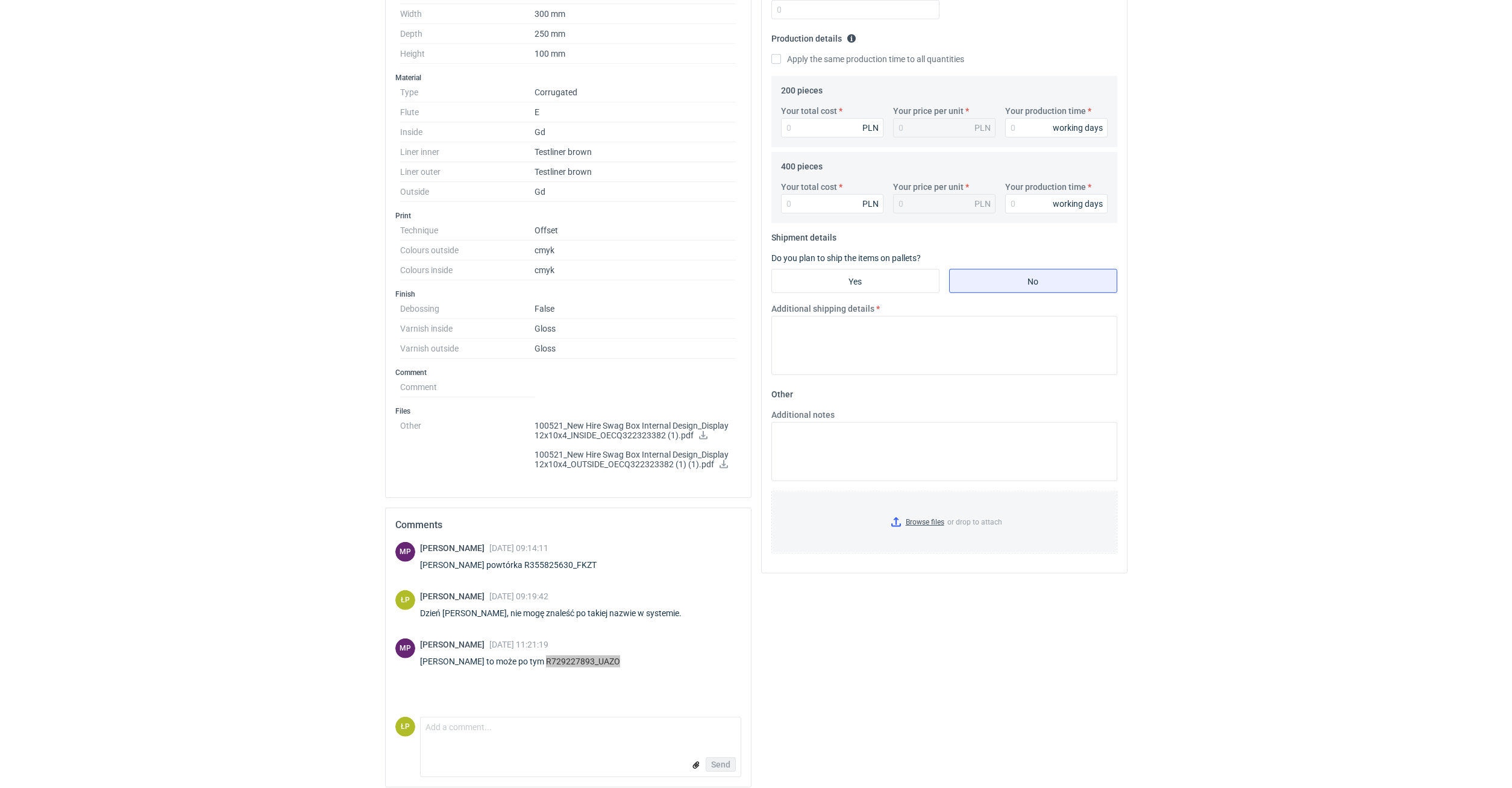
scroll to position [352, 0]
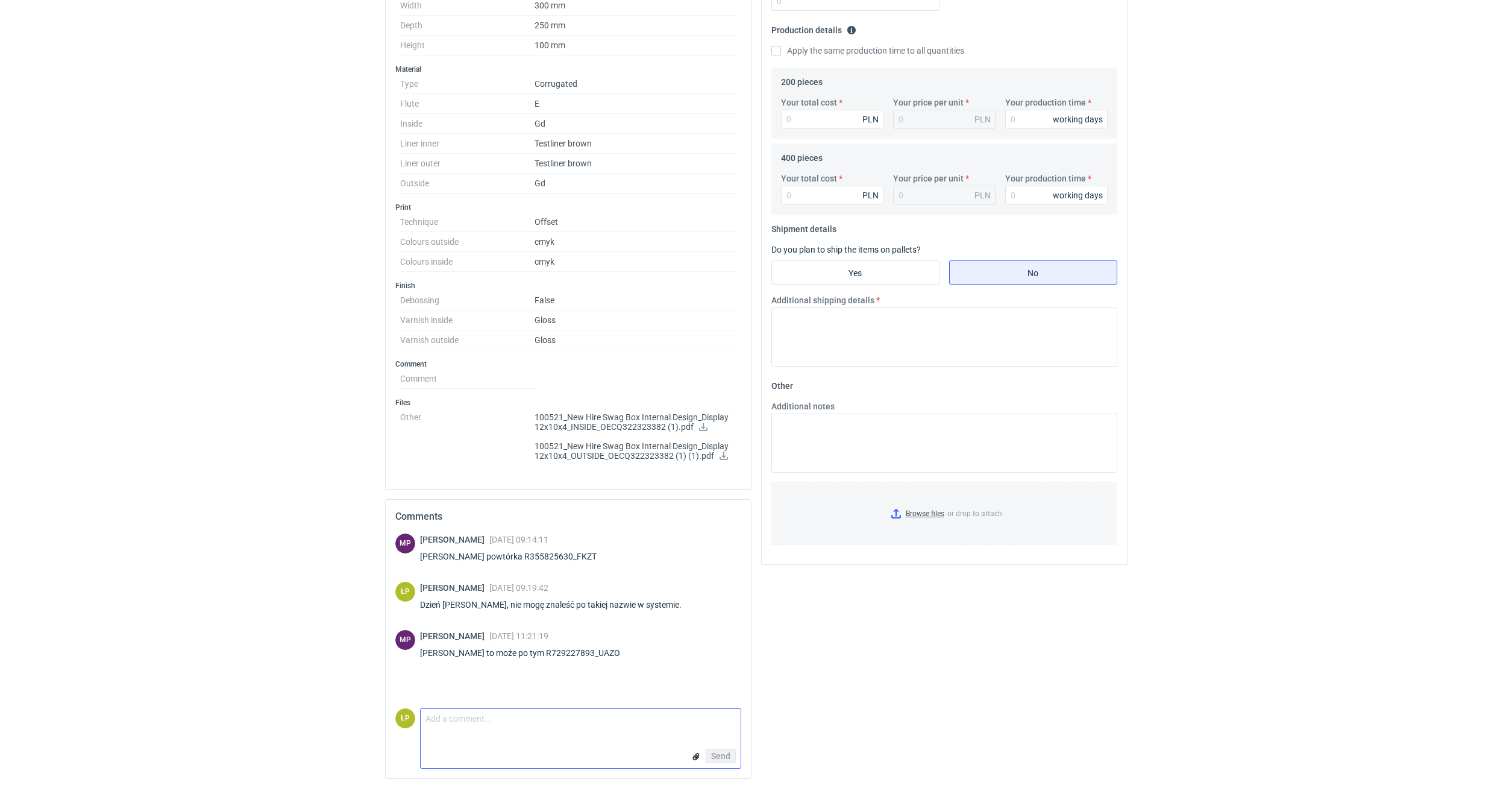
click at [530, 716] on textarea "Comment message" at bounding box center [581, 722] width 320 height 25
type textarea "zgadza się, dziękuję. MOQ niestety 800 szt"
click at [720, 750] on button "Send" at bounding box center [720, 756] width 30 height 15
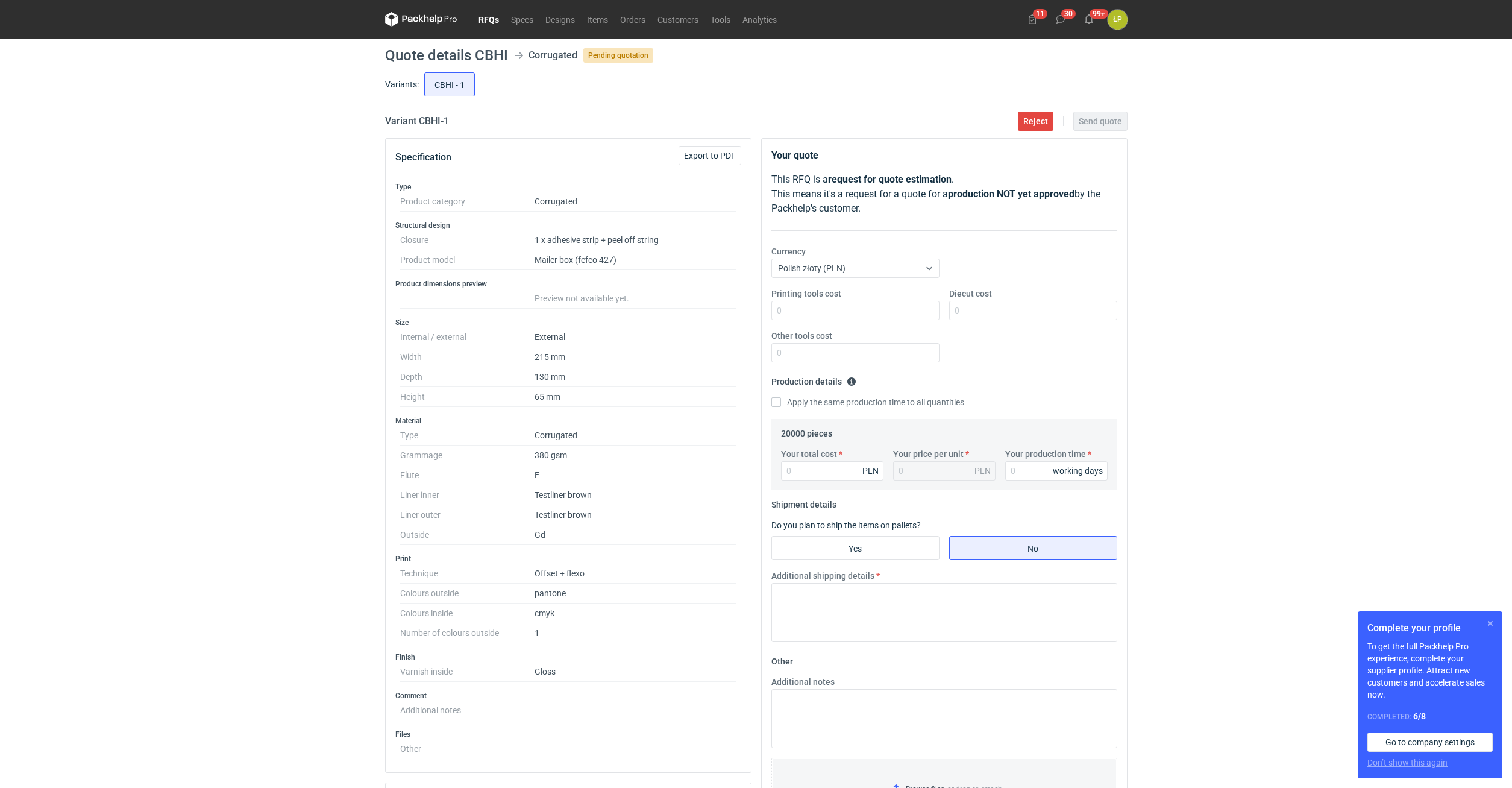
click at [1489, 620] on button "button" at bounding box center [1490, 623] width 15 height 15
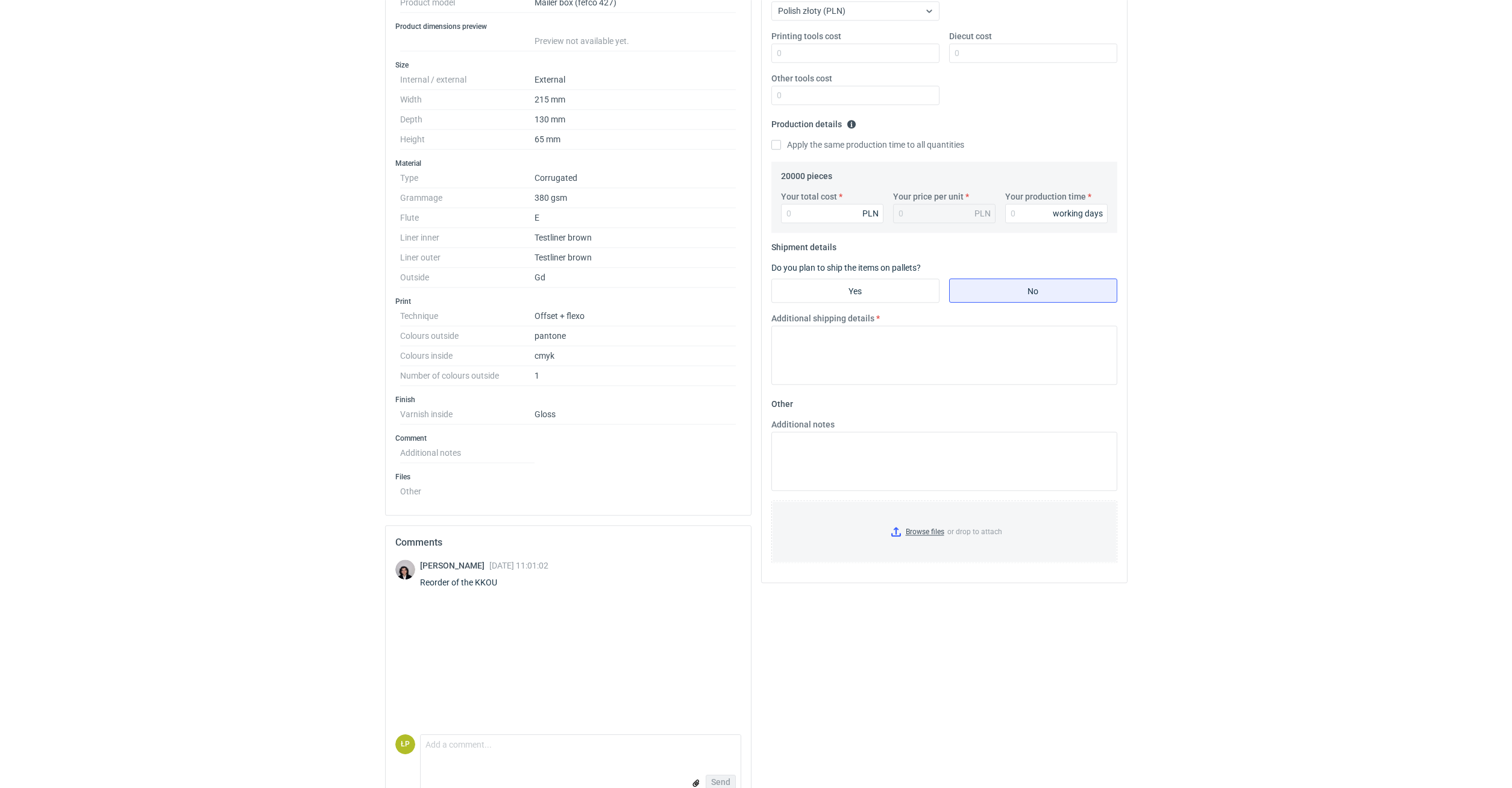
scroll to position [284, 0]
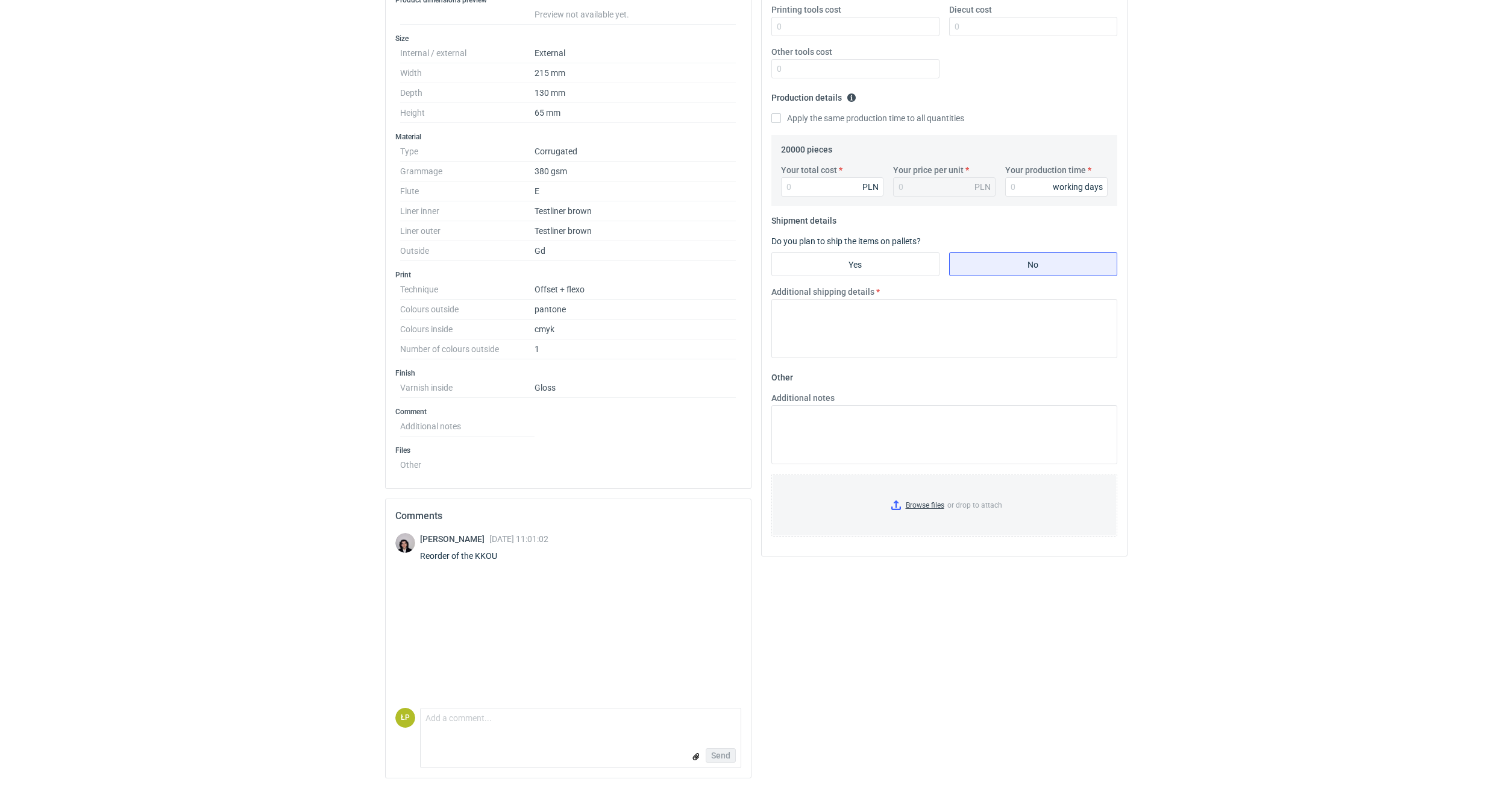
click at [493, 554] on div "Reorder of the KKOU" at bounding box center [484, 555] width 128 height 12
click at [493, 555] on div "Reorder of the KKOU" at bounding box center [484, 555] width 128 height 12
copy div "KKOU"
click at [631, 481] on div "Type Product category Corrugated Structural design Closure 1 x adhesive strip +…" at bounding box center [568, 188] width 365 height 600
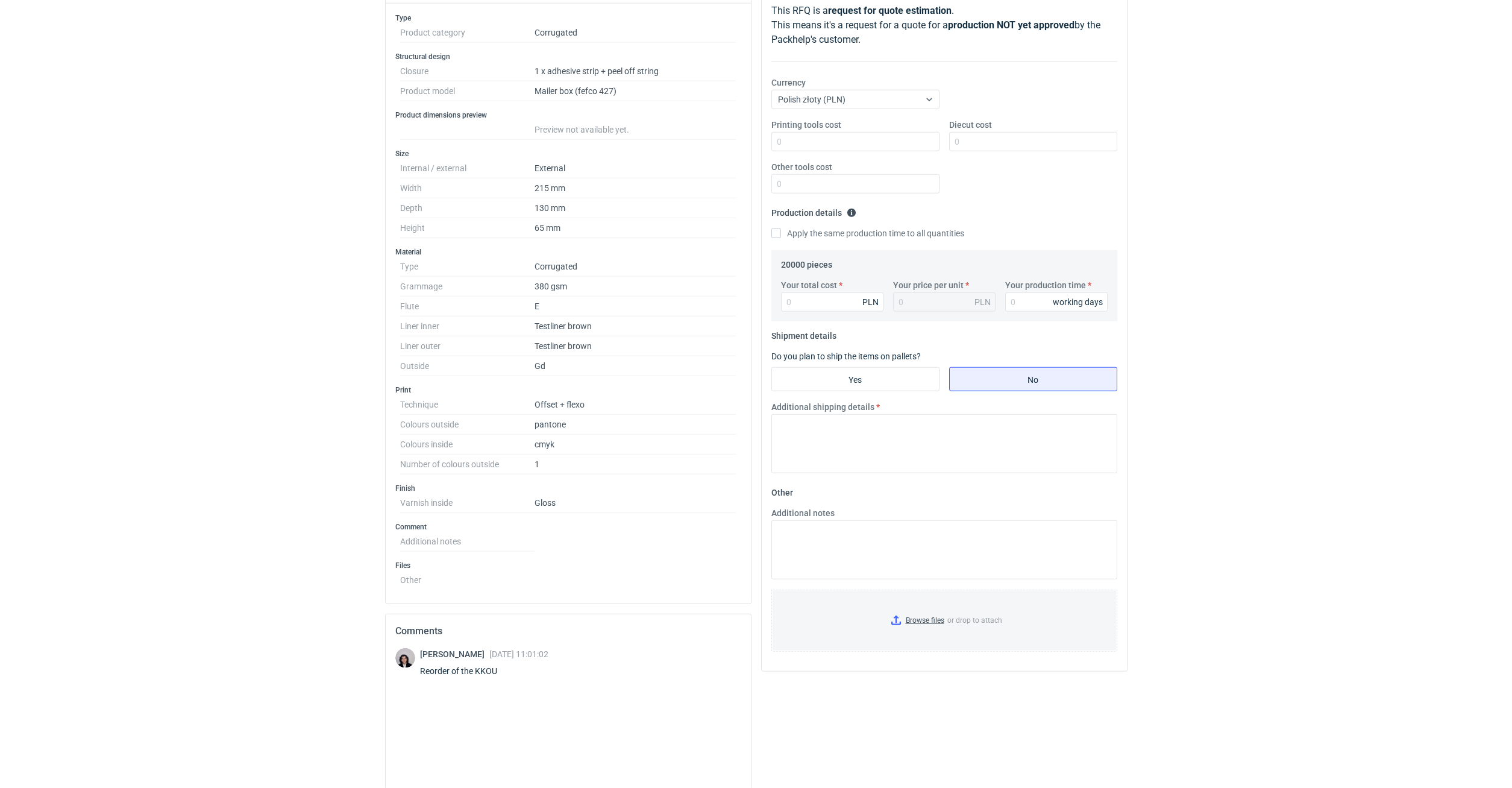
scroll to position [205, 0]
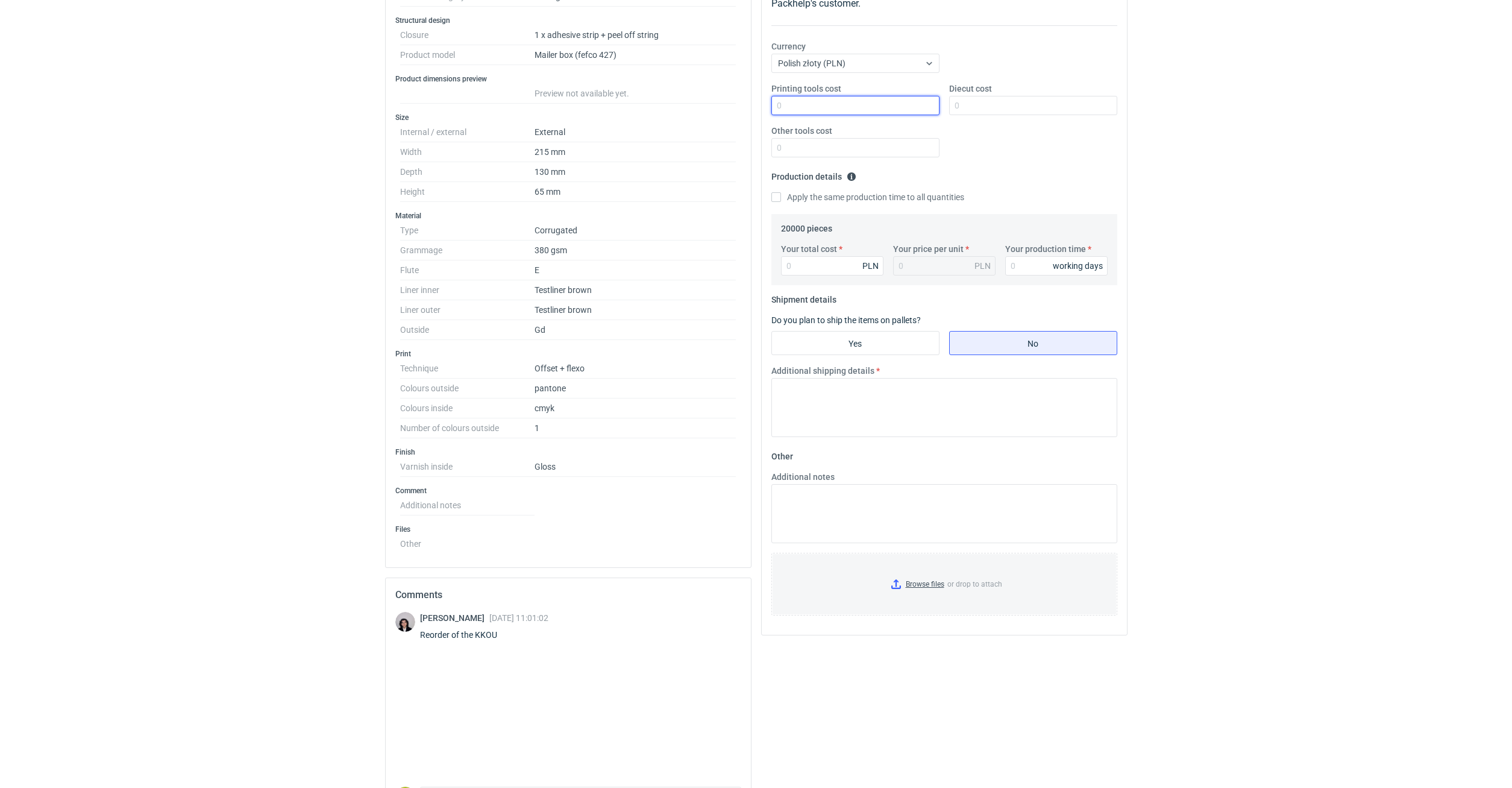
click at [804, 114] on input "Printing tools cost" at bounding box center [855, 106] width 168 height 20
type input "0"
click at [971, 99] on input "Diecut cost" at bounding box center [1033, 106] width 168 height 20
type input "0"
click at [902, 145] on input "Other tools cost" at bounding box center [855, 148] width 168 height 20
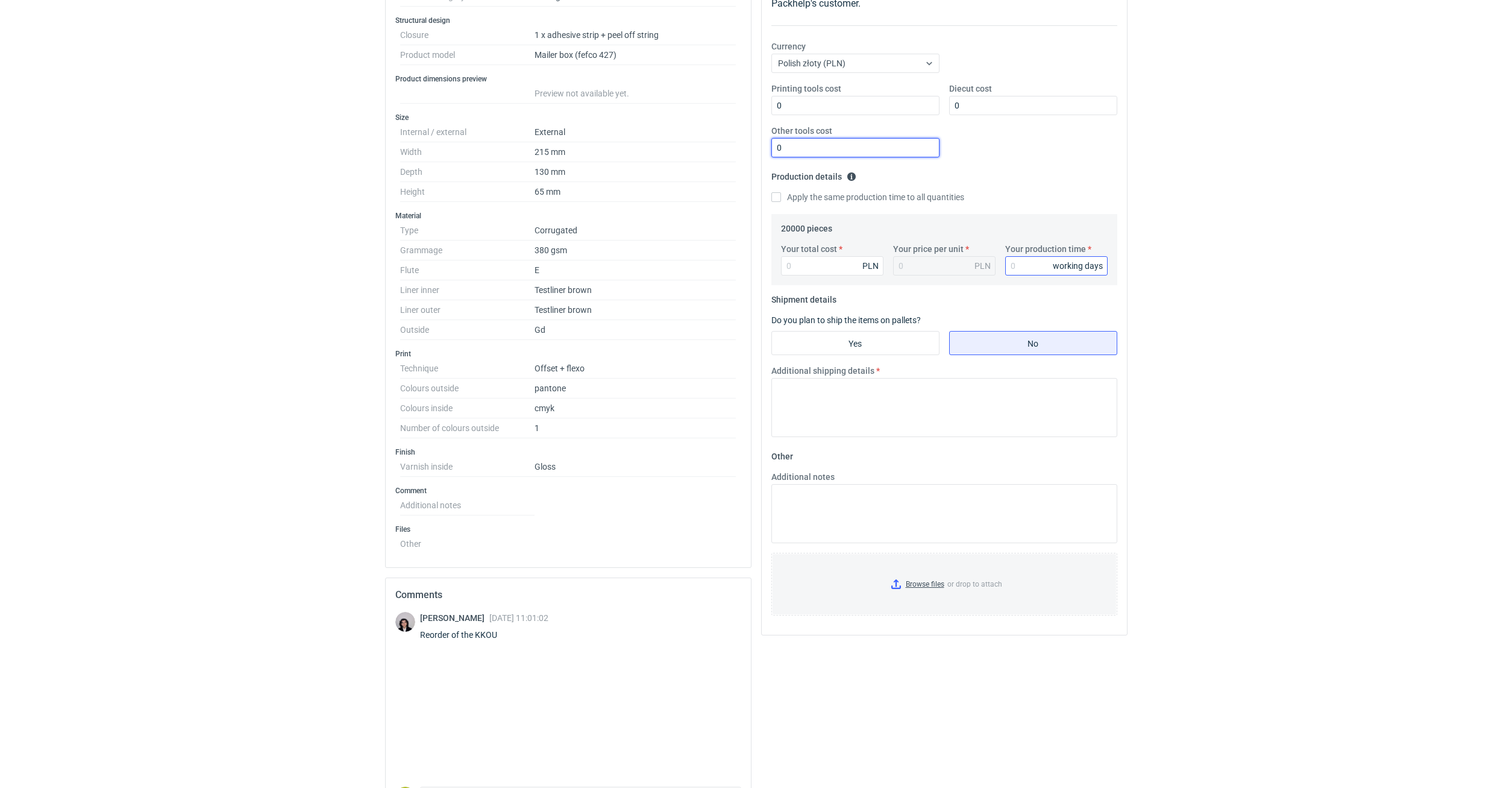
type input "0"
click at [1014, 257] on input "Your production time" at bounding box center [1056, 266] width 102 height 20
type input "15"
click at [854, 268] on input "Your total cost" at bounding box center [832, 266] width 102 height 20
click at [851, 270] on input "Your total cost" at bounding box center [832, 266] width 102 height 20
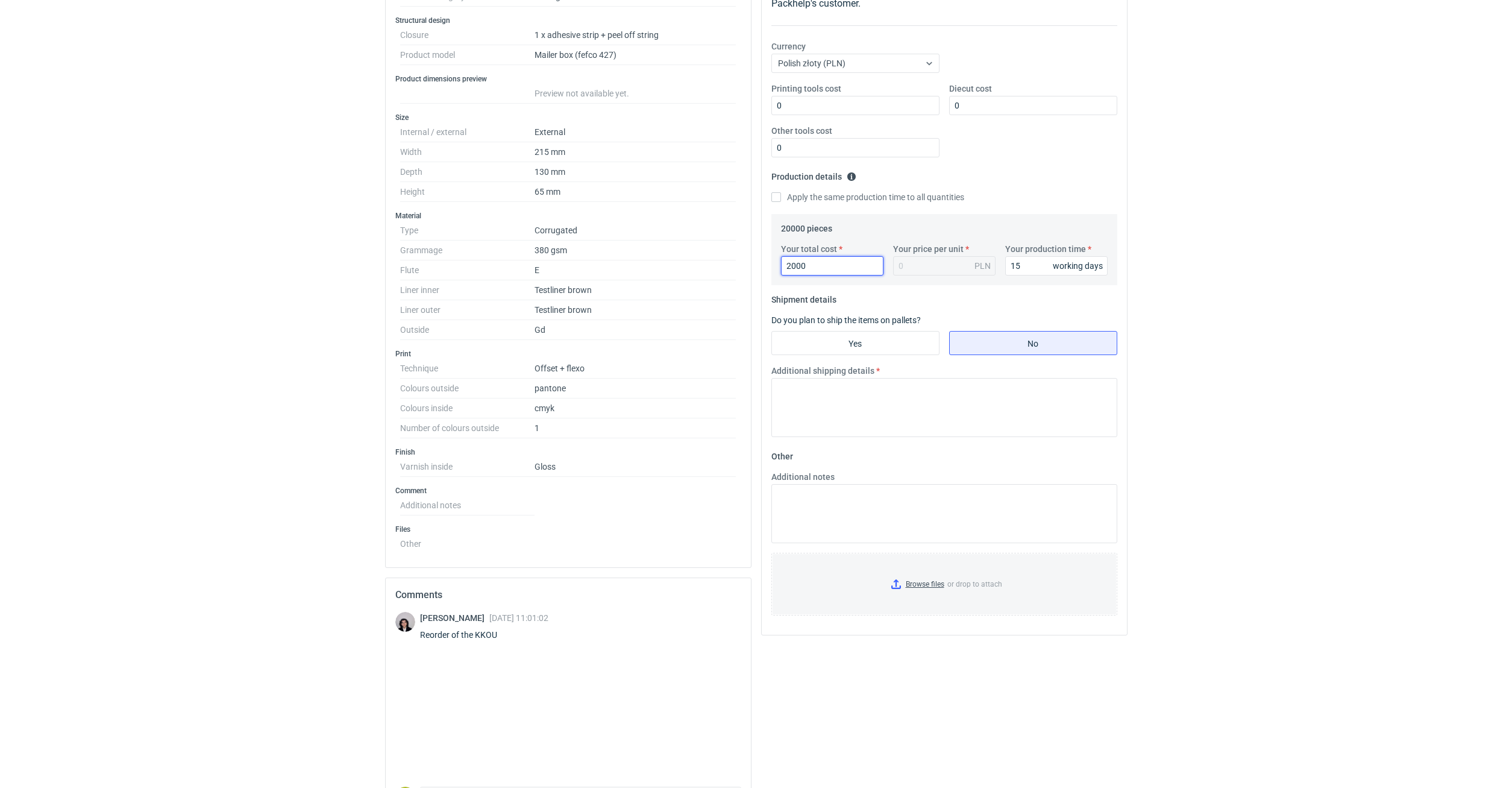
type input "20000"
type input "1"
type input "20000"
click at [1202, 373] on div "RFQs Specs Designs Items Orders Customers Tools Analytics 11 30 99+ ŁP Łukasz P…" at bounding box center [756, 189] width 1512 height 788
click at [904, 343] on input "Yes" at bounding box center [856, 343] width 167 height 23
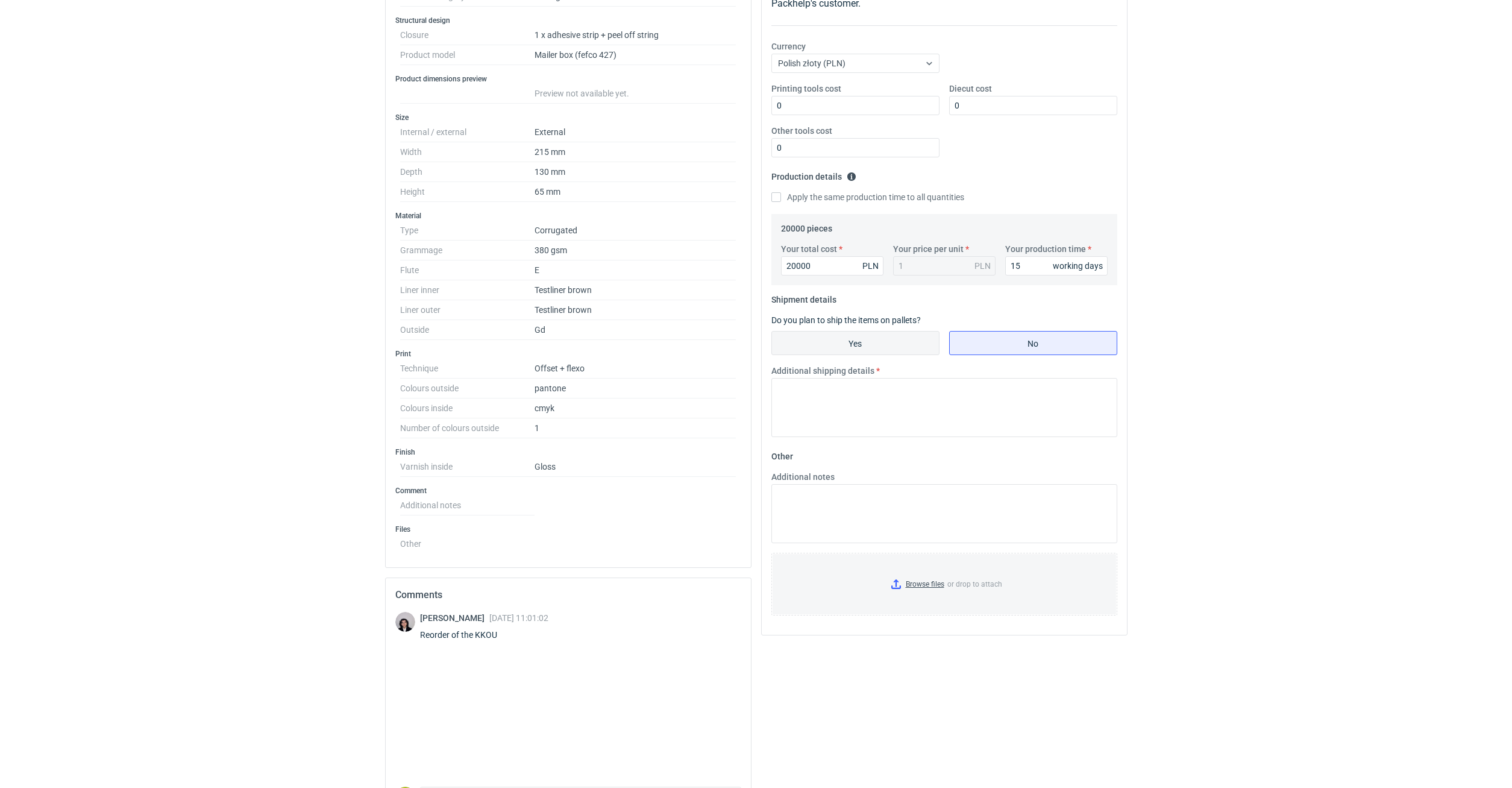
radio input "true"
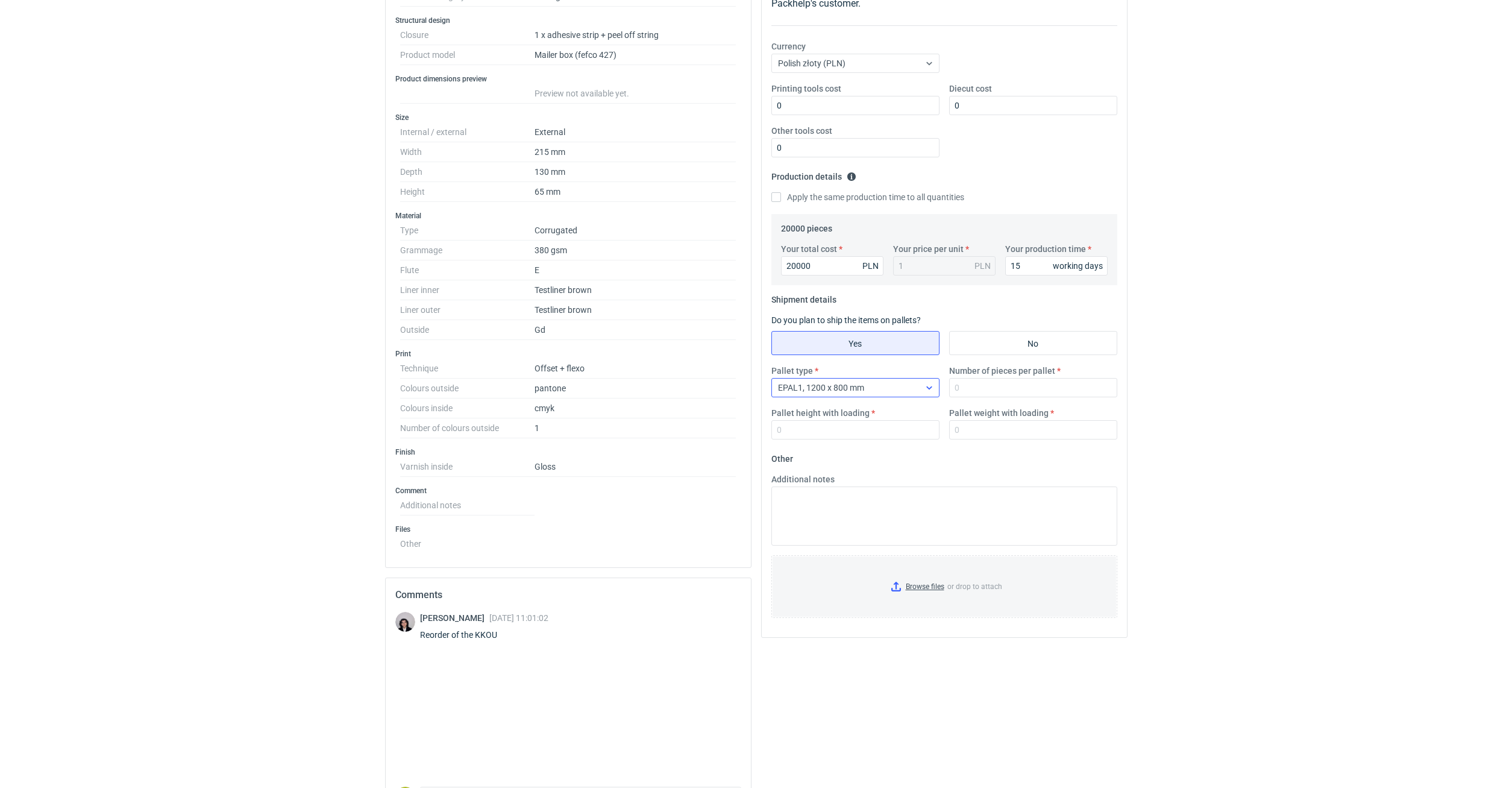
click at [910, 386] on div "EPAL1, 1200 x 800 mm" at bounding box center [846, 387] width 148 height 17
click at [884, 445] on div "EPAL1, 1200 x 800 mm EPAL2, 1200 x 1000 mm EPAL3, 1000 x 1200 mm 1/2 EUR6, 800 …" at bounding box center [857, 465] width 161 height 118
click at [887, 441] on div "EPAL2, 1200 x 1000 mm" at bounding box center [856, 435] width 159 height 17
click at [978, 385] on input "Number of pieces per pallet" at bounding box center [1033, 388] width 168 height 20
type input "3400"
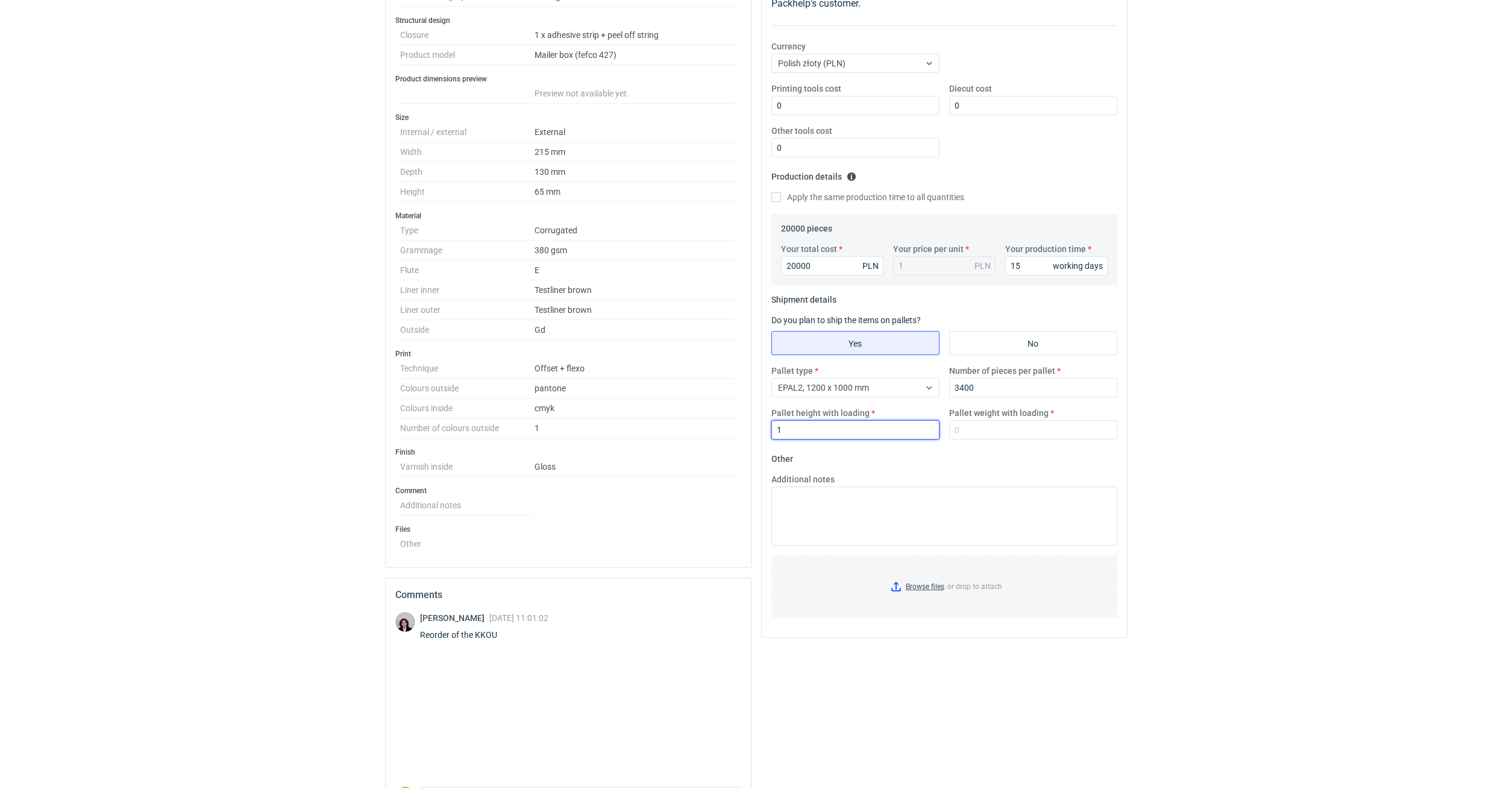
click at [884, 426] on input "1" at bounding box center [855, 430] width 168 height 20
type input "1800"
click at [1004, 433] on input "Pallet weight with loading" at bounding box center [1033, 430] width 168 height 20
click at [1001, 428] on input "Pallet weight with loading" at bounding box center [1033, 430] width 168 height 20
type input "420"
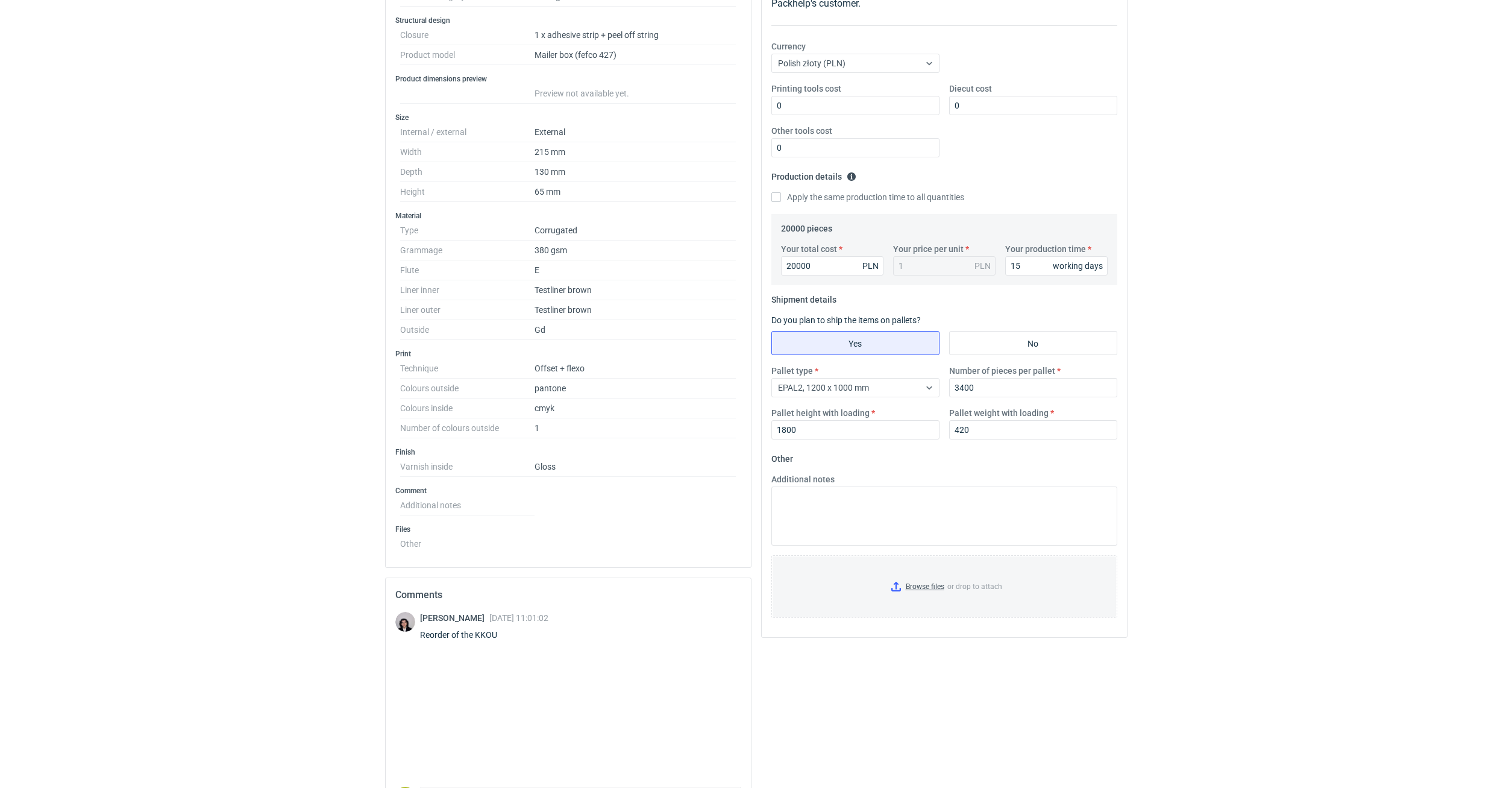
click at [1167, 417] on div "RFQs Specs Designs Items Orders Customers Tools Analytics 11 30 99+ ŁP Łukasz P…" at bounding box center [756, 189] width 1512 height 788
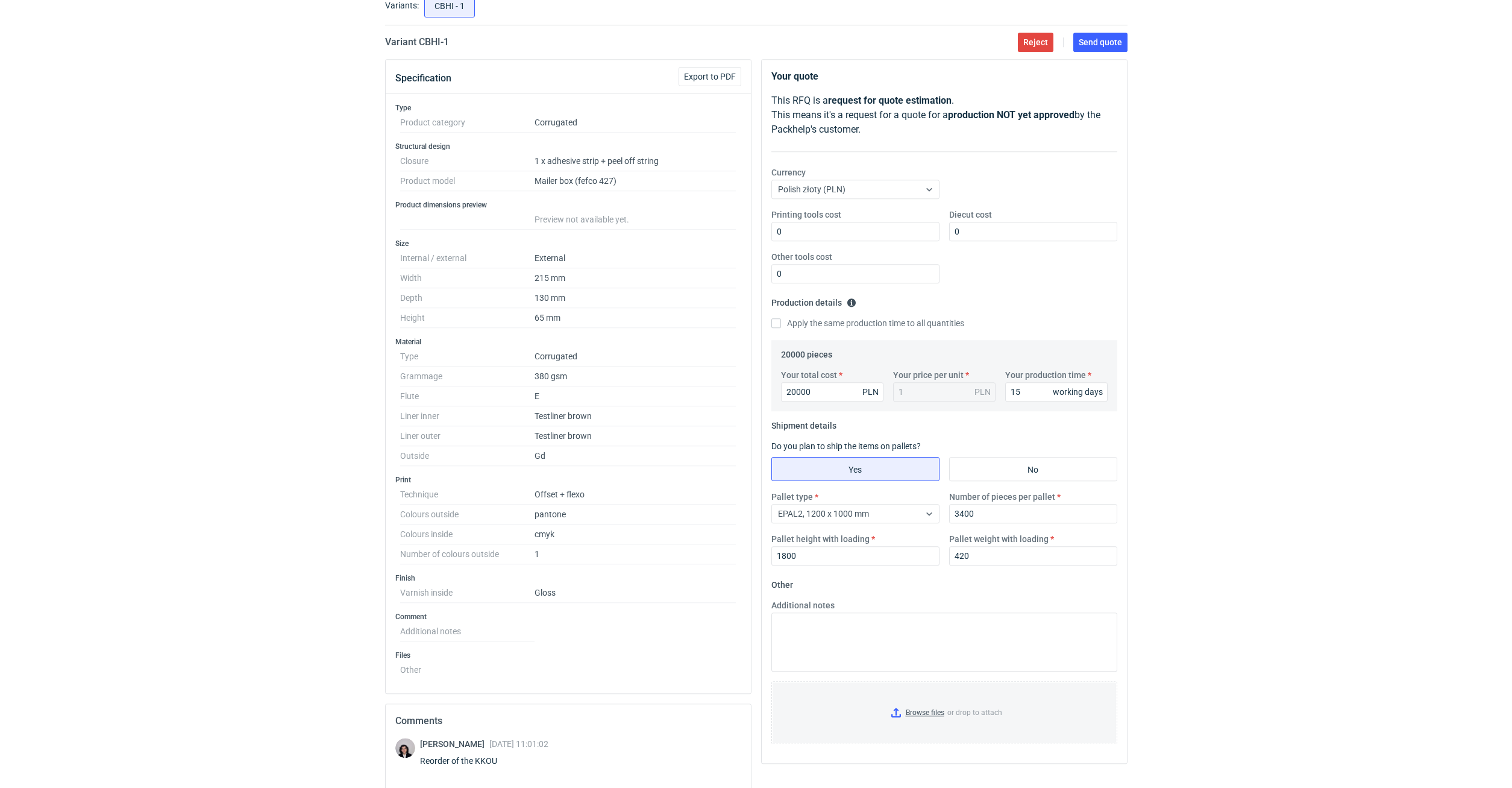
scroll to position [0, 0]
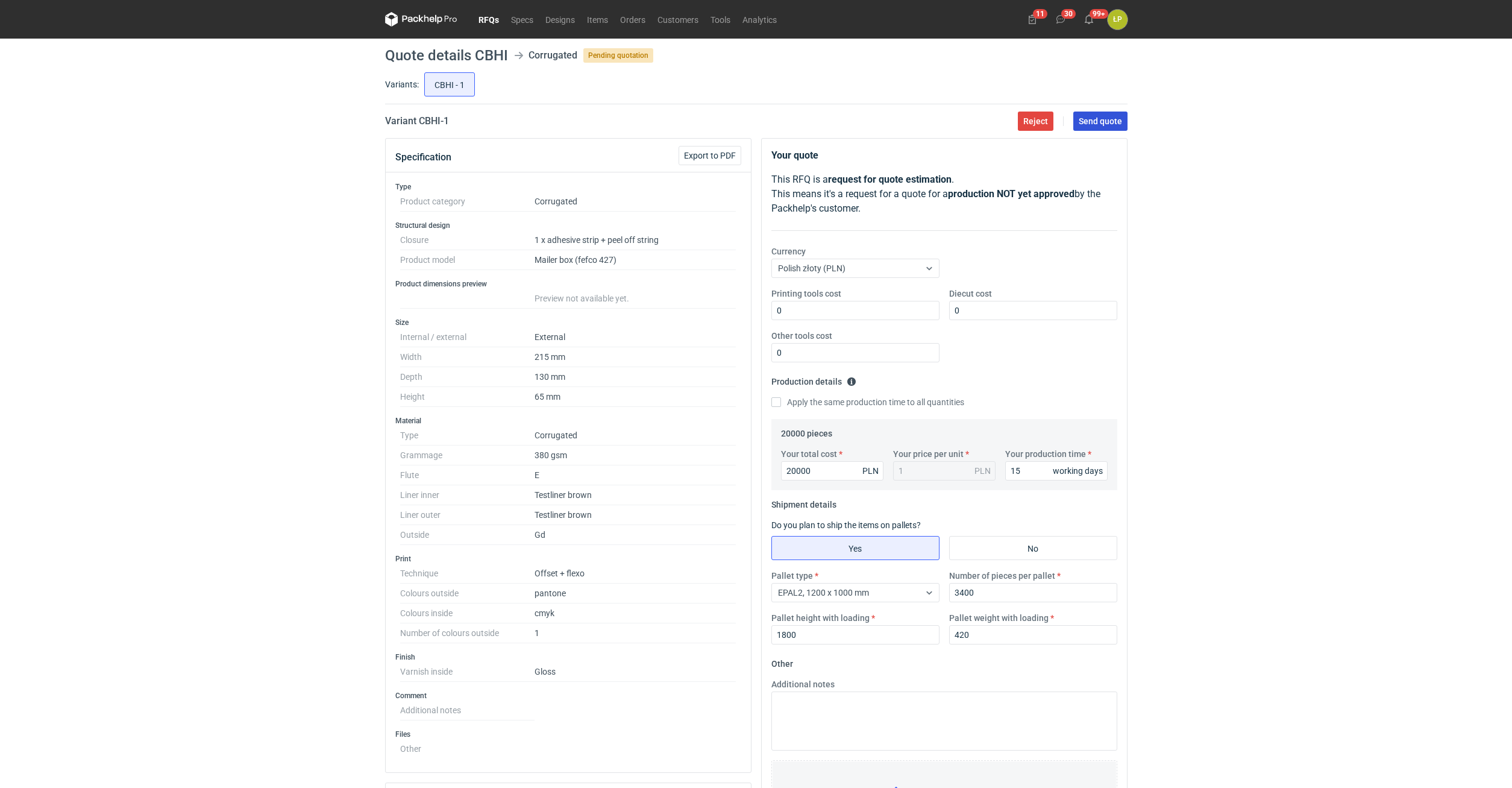
click at [1094, 123] on span "Send quote" at bounding box center [1100, 121] width 43 height 8
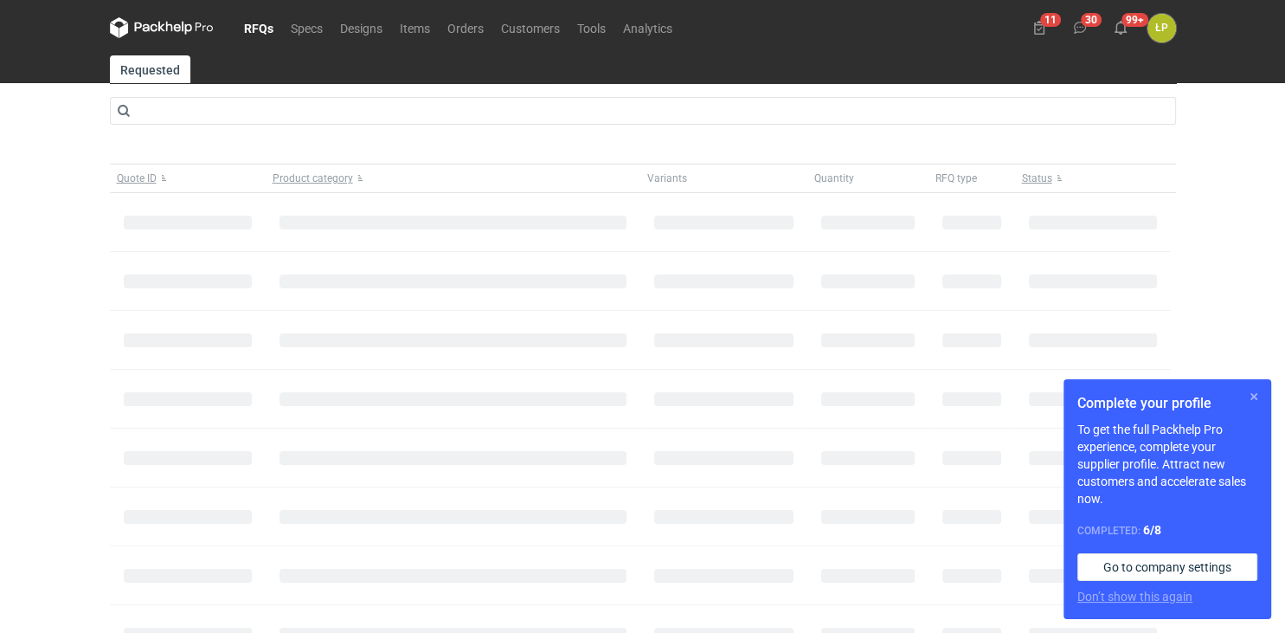
click at [1253, 396] on button "button" at bounding box center [1254, 396] width 21 height 21
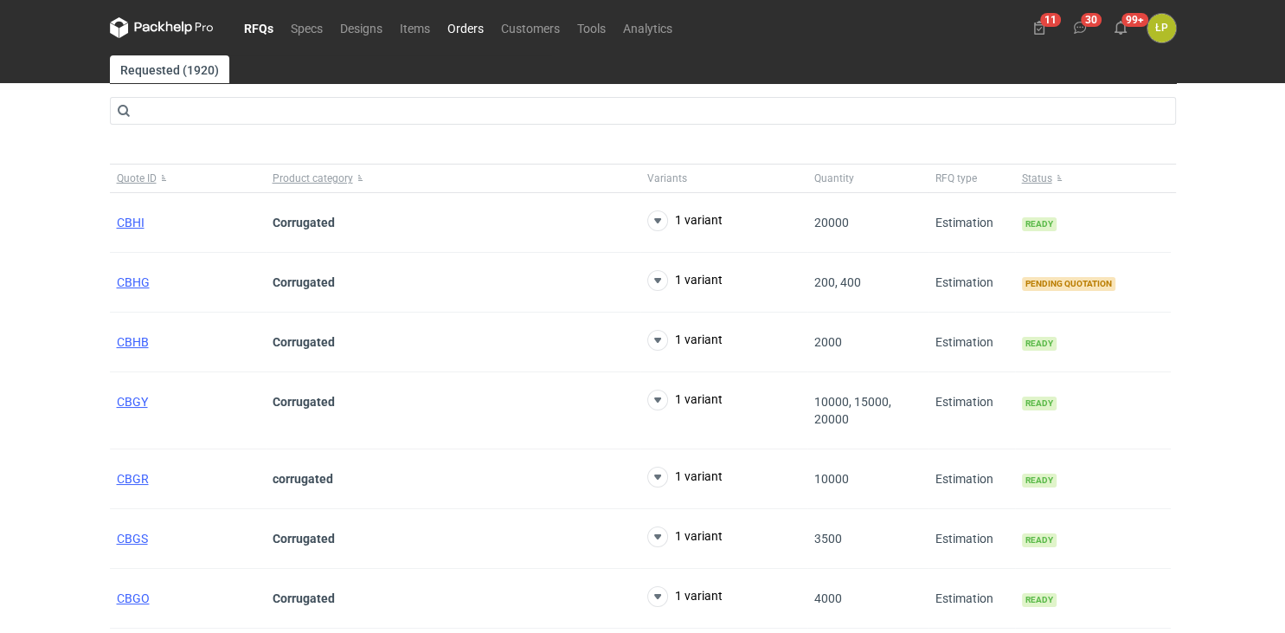
click at [457, 29] on link "Orders" at bounding box center [466, 27] width 54 height 21
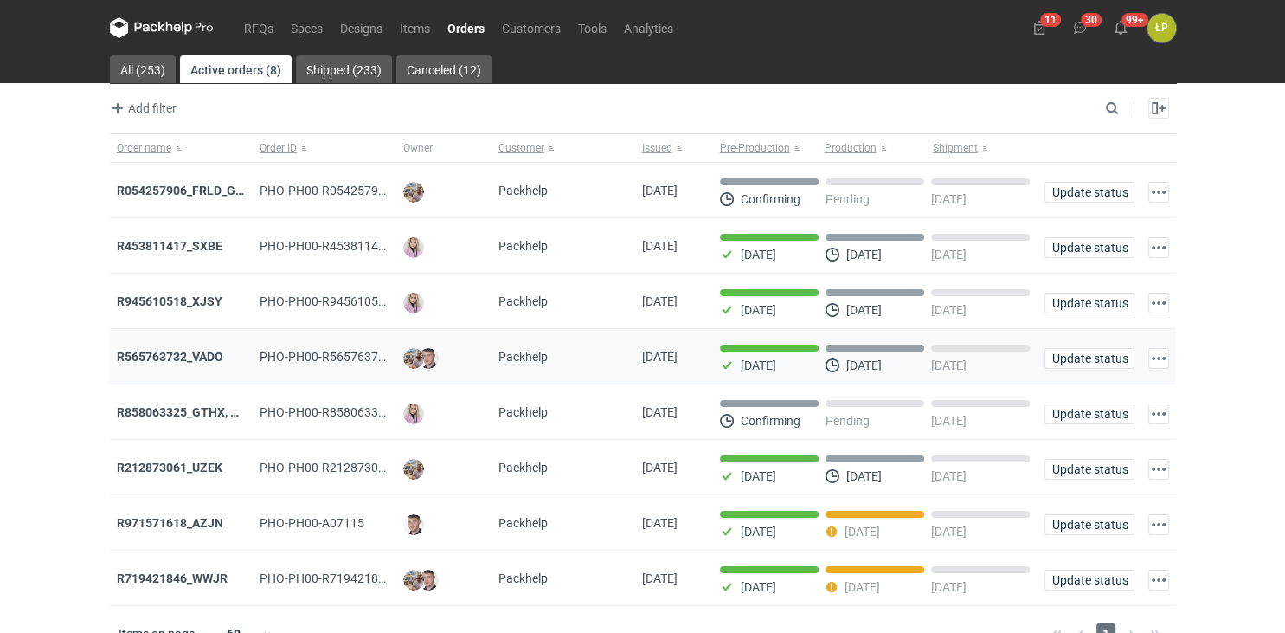
scroll to position [24, 0]
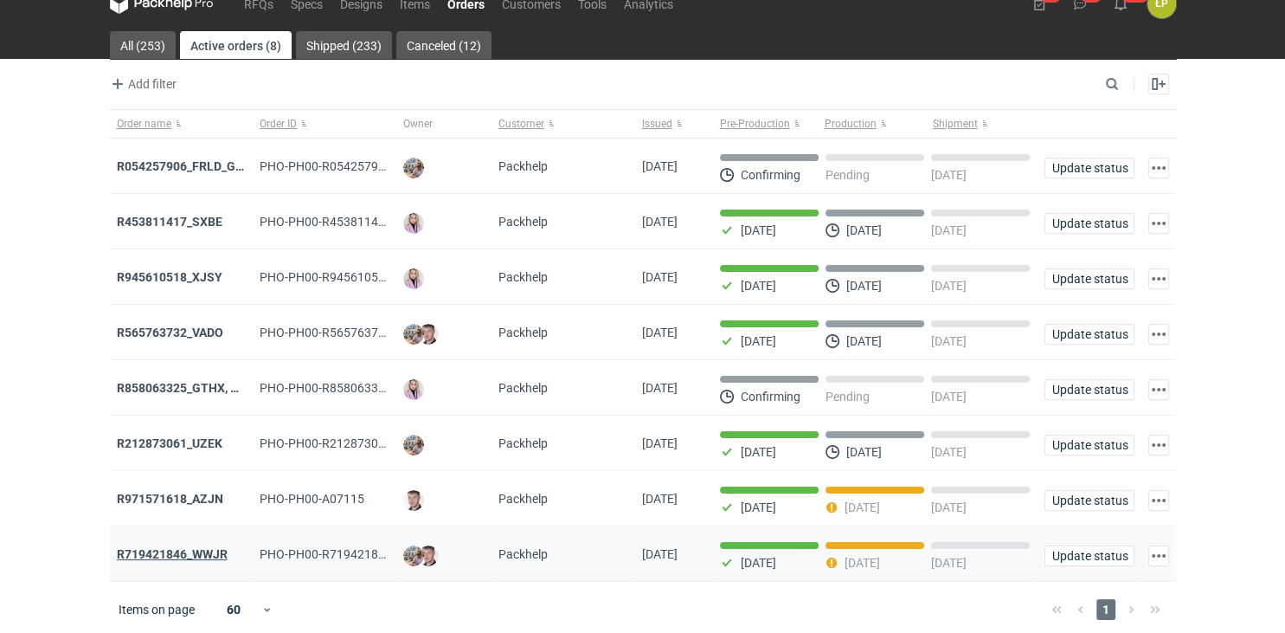
click at [198, 549] on strong "R719421846_WWJR" at bounding box center [172, 554] width 111 height 14
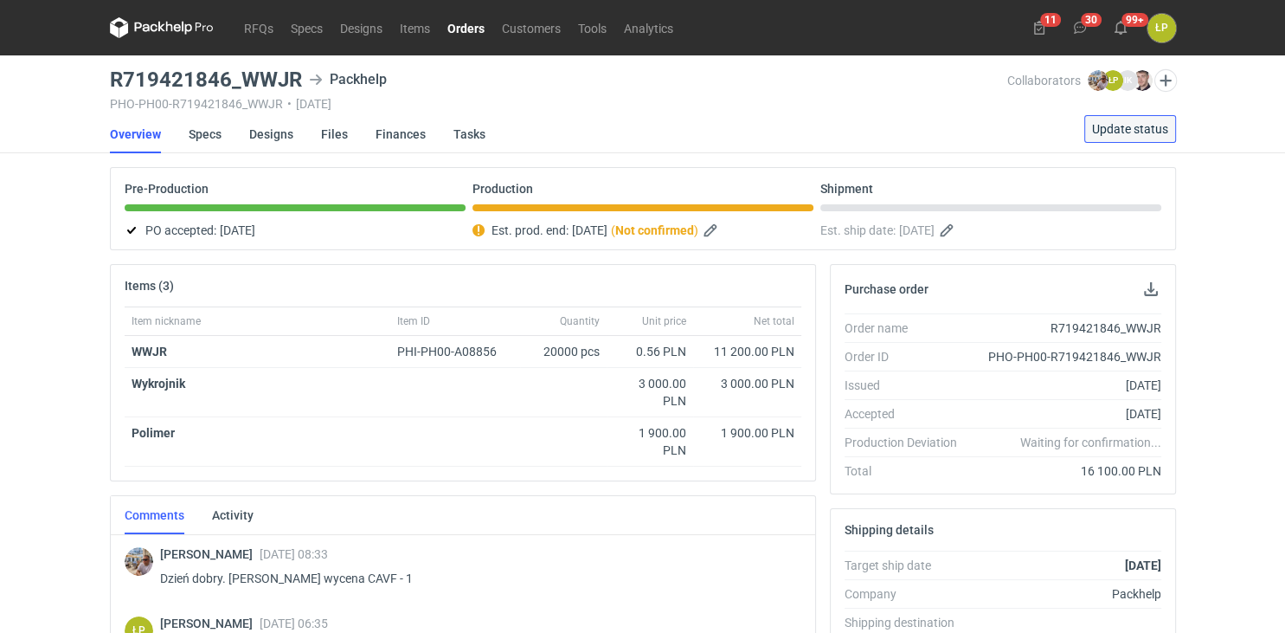
click at [1135, 137] on button "Update status" at bounding box center [1130, 129] width 92 height 28
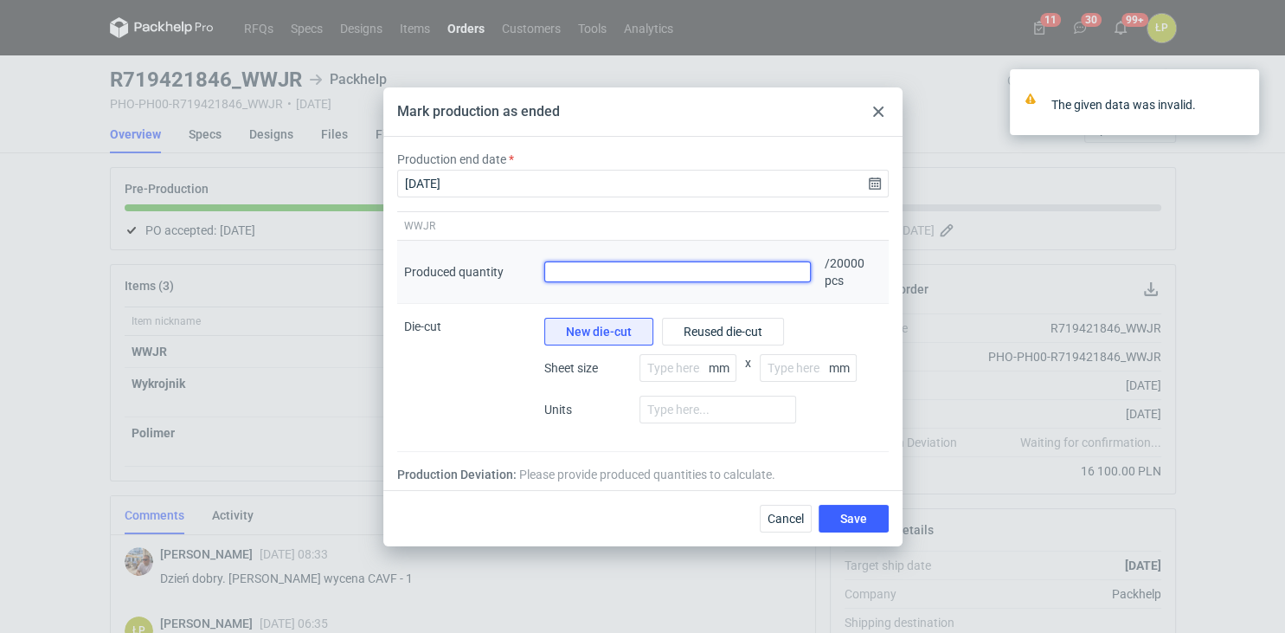
click at [711, 267] on input "Produced quantity" at bounding box center [677, 271] width 267 height 21
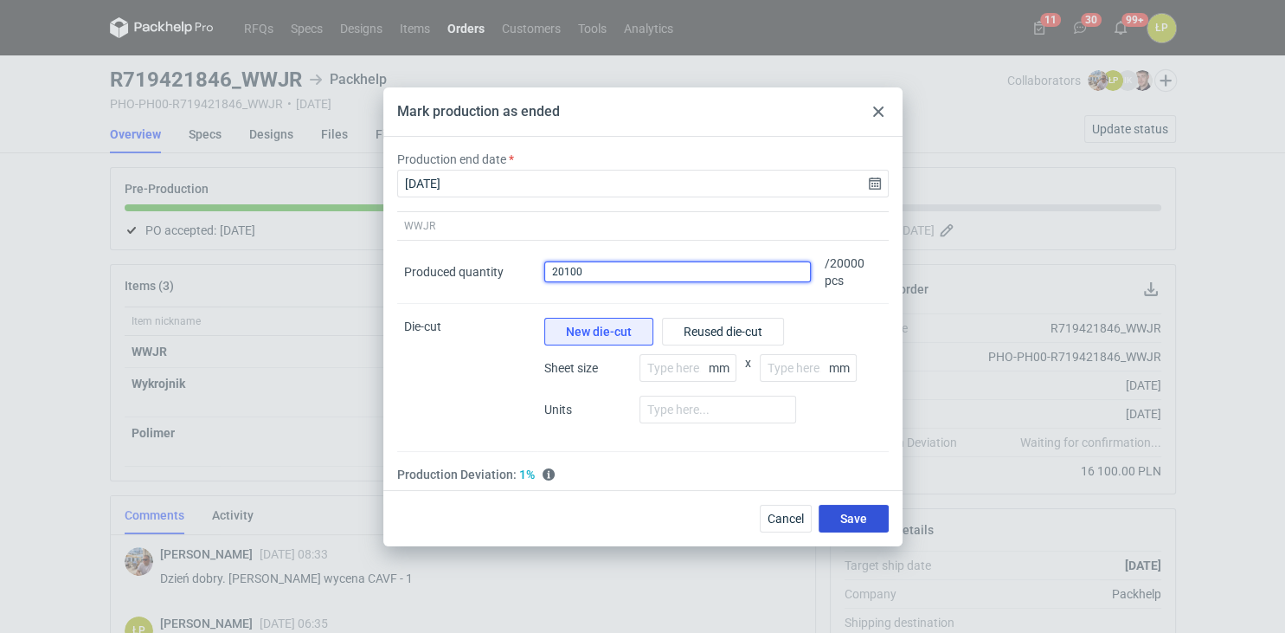
type input "20100"
click at [839, 520] on button "Save" at bounding box center [854, 519] width 70 height 28
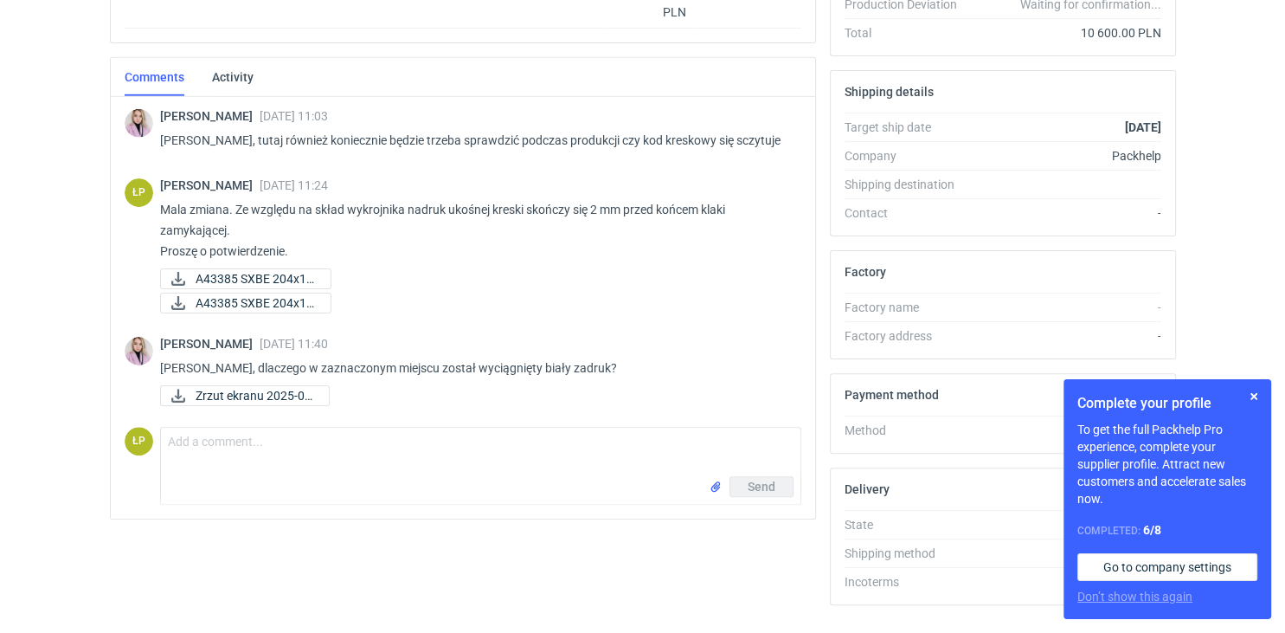
scroll to position [474, 0]
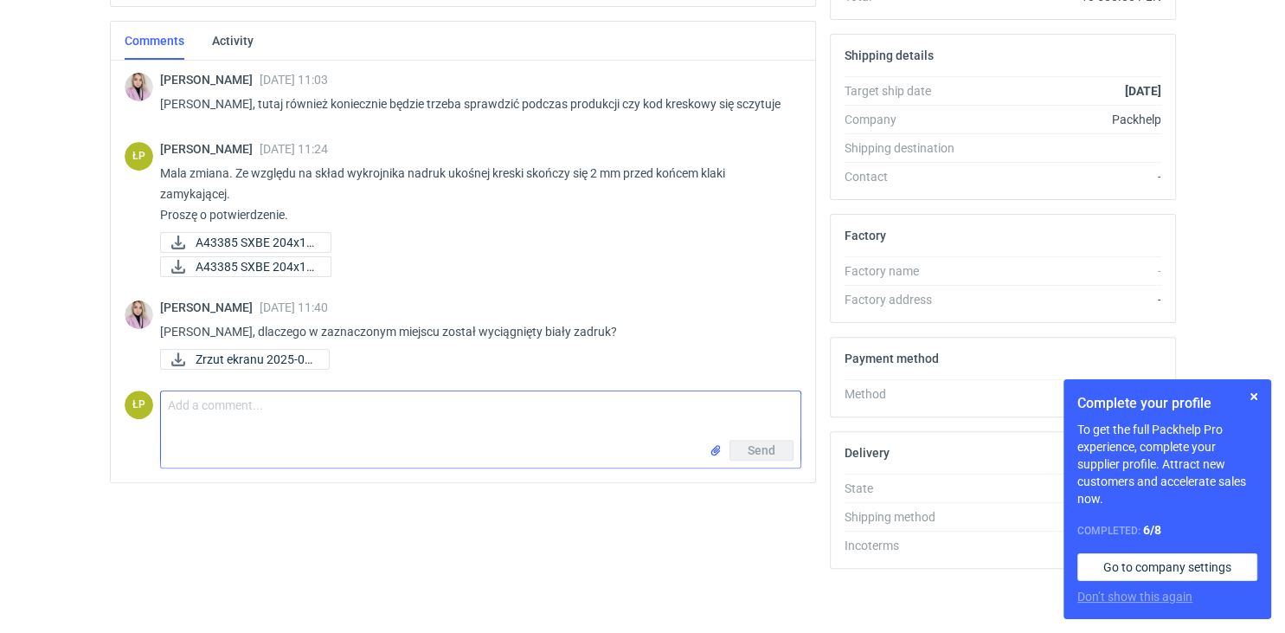
click at [435, 423] on textarea "Comment message" at bounding box center [481, 415] width 640 height 48
type textarea "grafik podpowiada, że dostaliśmy takie pliki. w załączniku."
click at [715, 448] on input "file" at bounding box center [716, 449] width 14 height 18
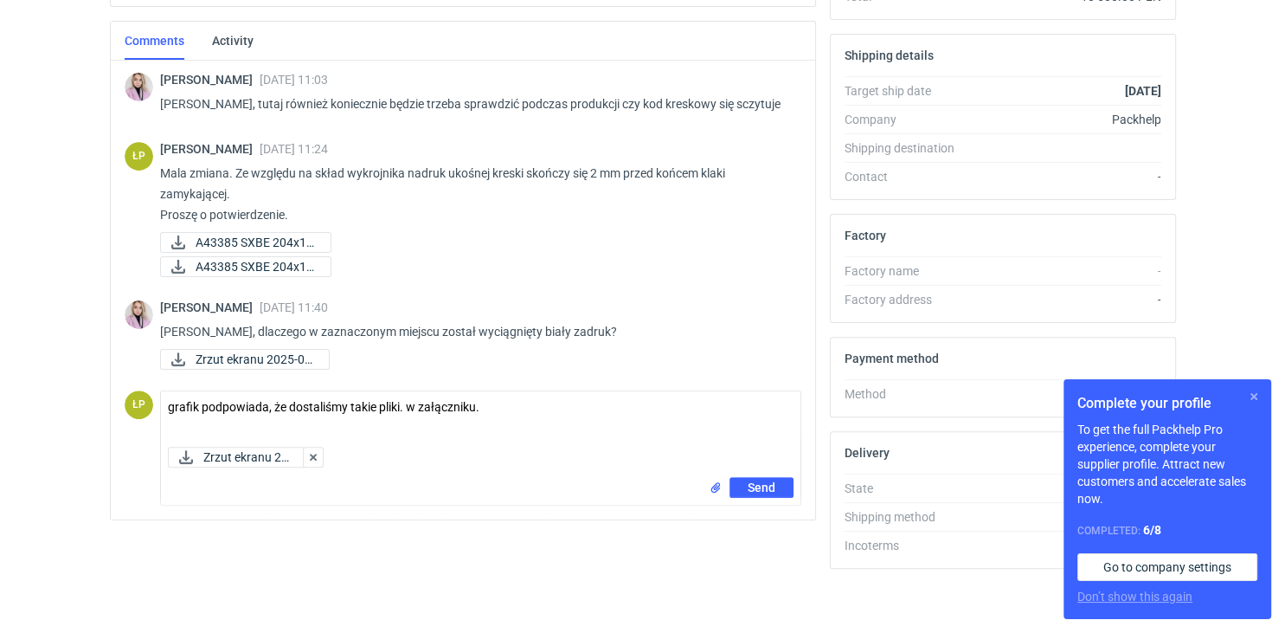
click at [1250, 393] on button "button" at bounding box center [1254, 396] width 21 height 21
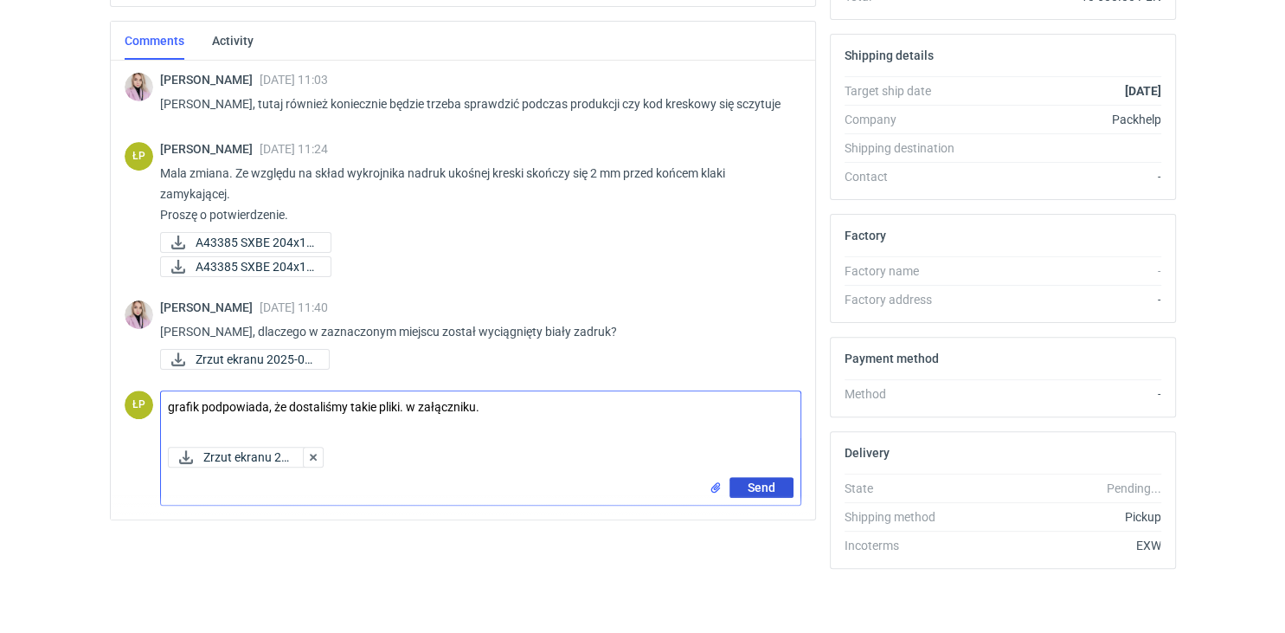
click at [769, 481] on span "Send" at bounding box center [762, 487] width 28 height 12
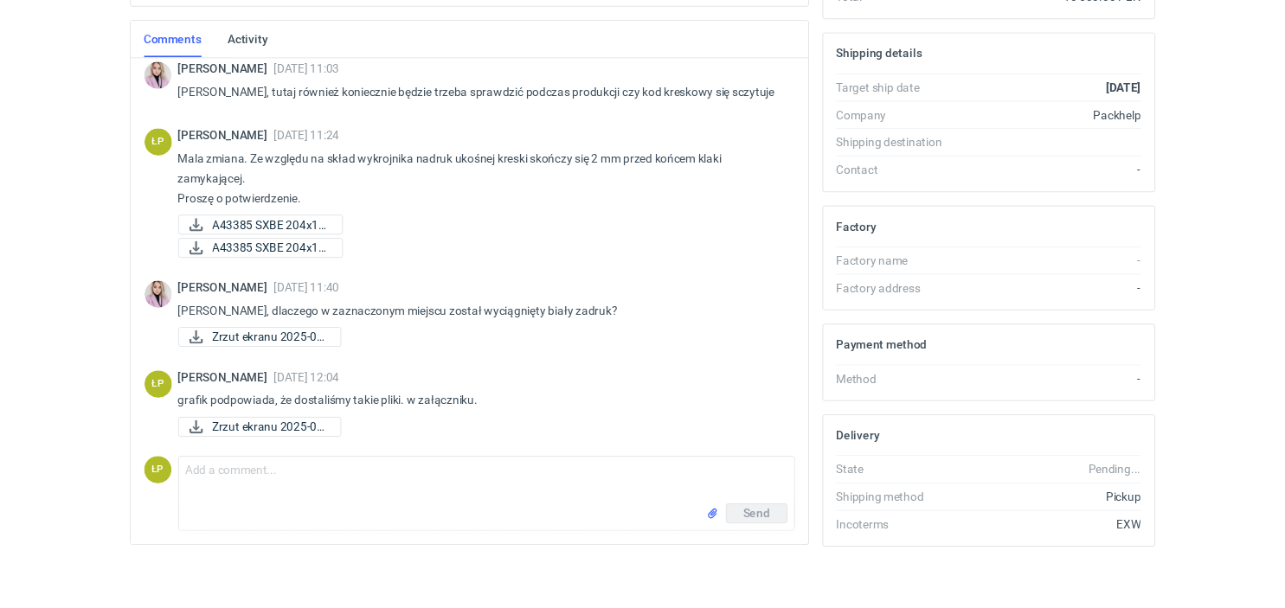
scroll to position [9, 0]
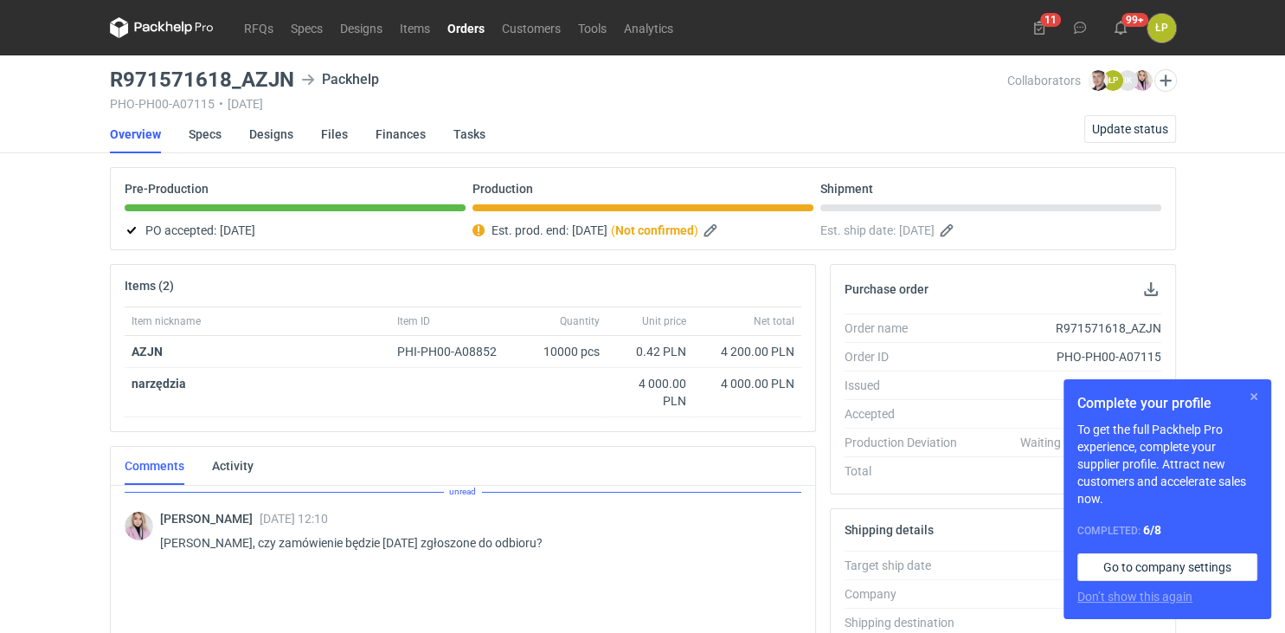
click at [1251, 396] on button "button" at bounding box center [1254, 396] width 21 height 21
